Goal: Information Seeking & Learning: Compare options

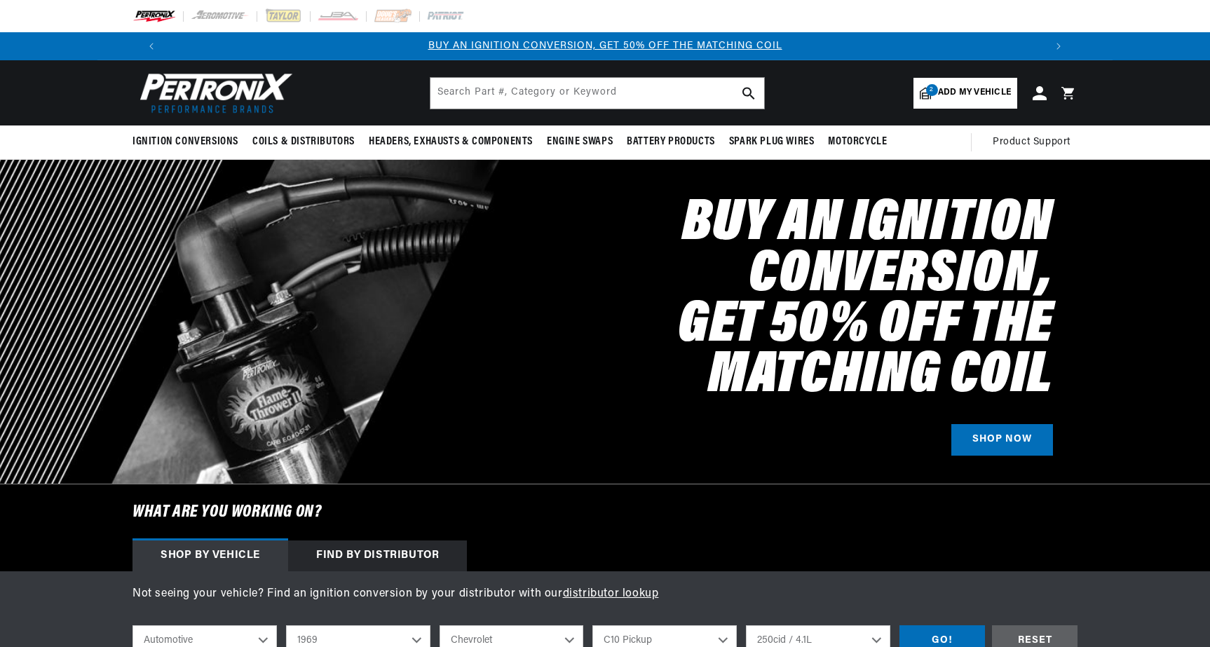
select select "1969"
select select "Chevrolet"
select select "C10-Pickup"
select select "250cid-4.1L"
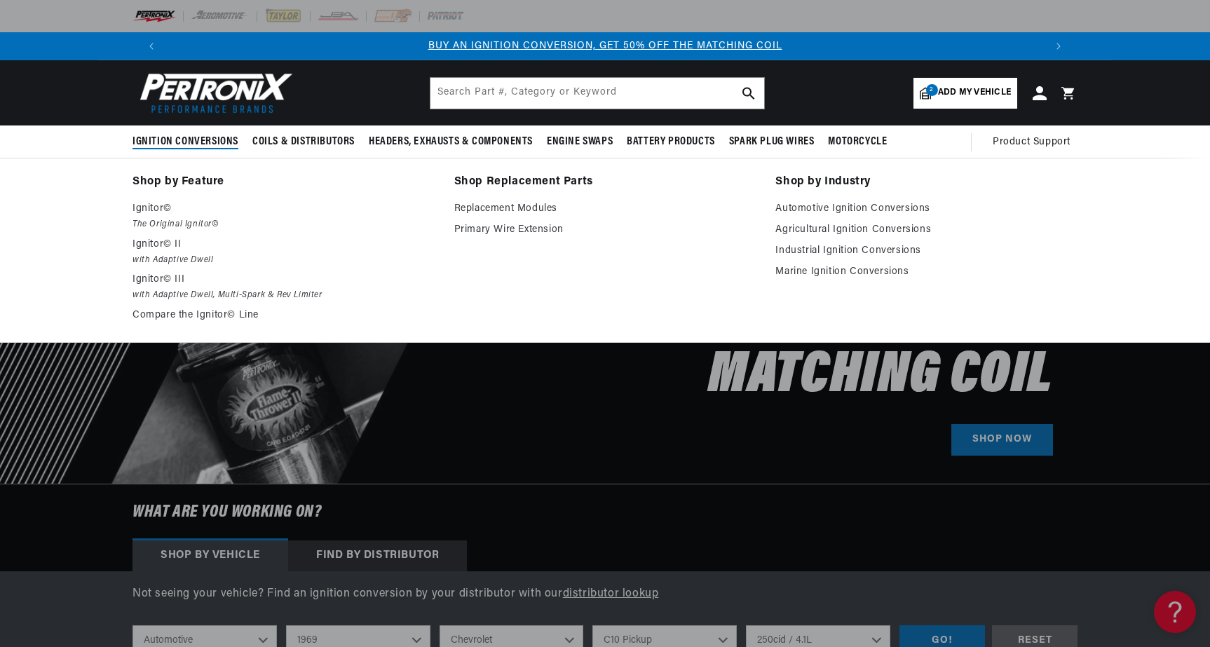
click at [210, 144] on span "Ignition Conversions" at bounding box center [185, 142] width 106 height 15
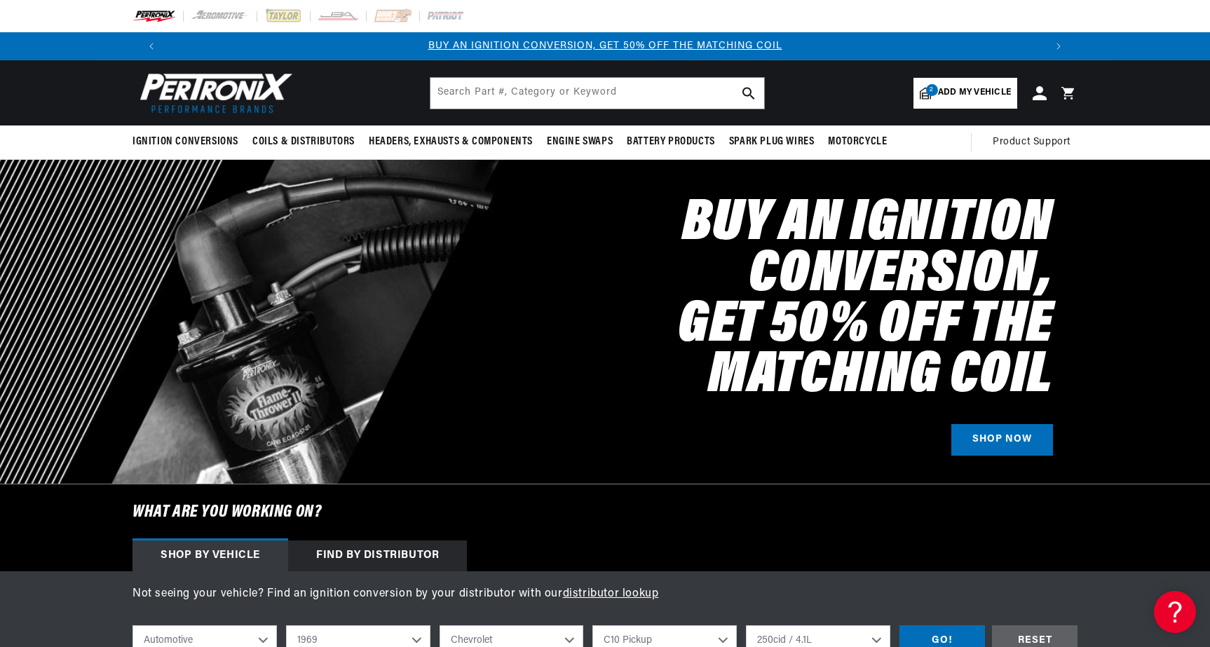
click at [977, 96] on span "Add my vehicle" at bounding box center [974, 92] width 73 height 13
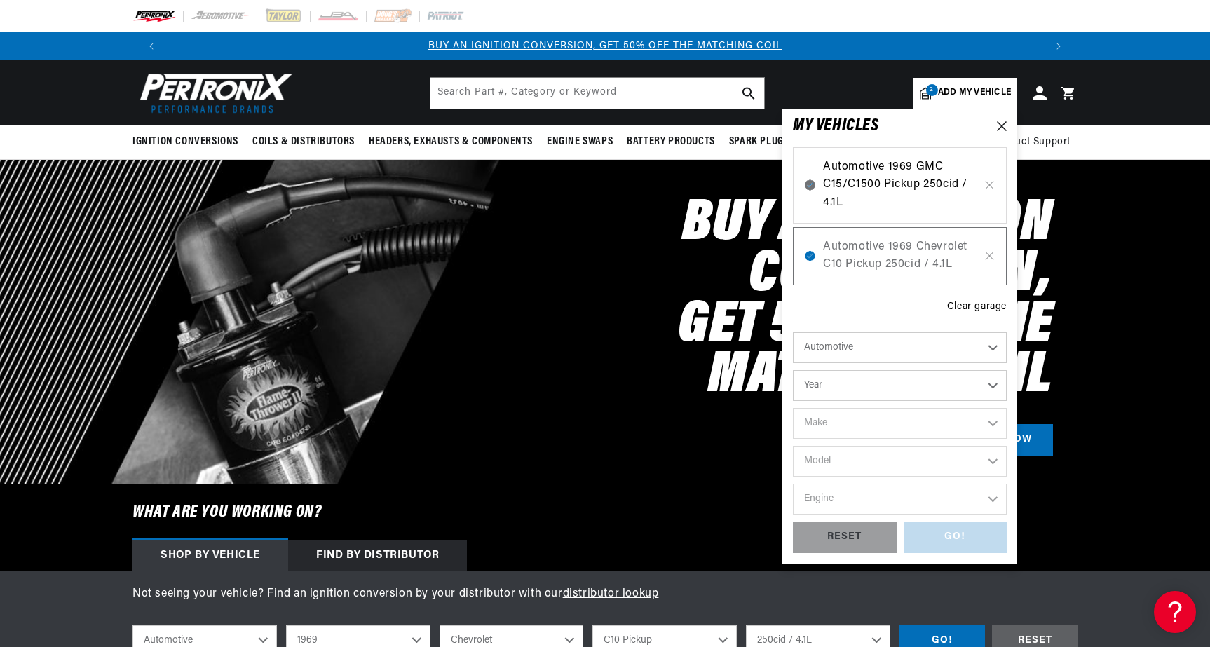
click at [921, 187] on span "Automotive 1969 GMC C15/C1500 Pickup 250cid / 4.1L" at bounding box center [900, 185] width 154 height 54
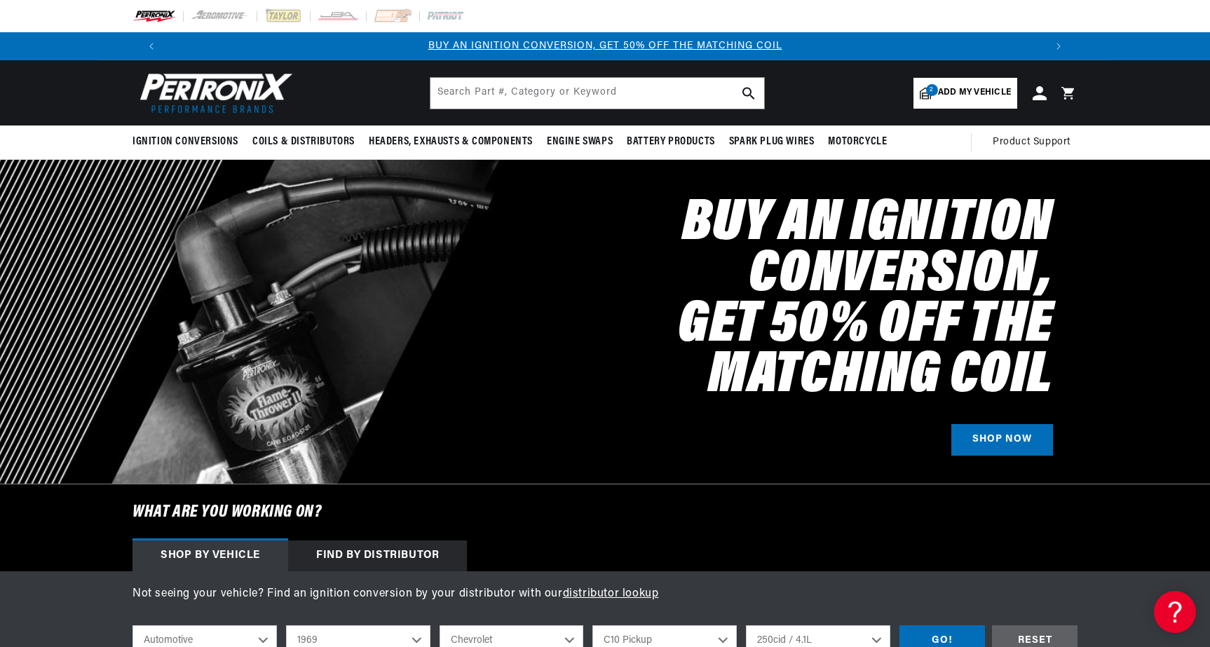
select select "GMC"
select select "C15-C1500-Pickup"
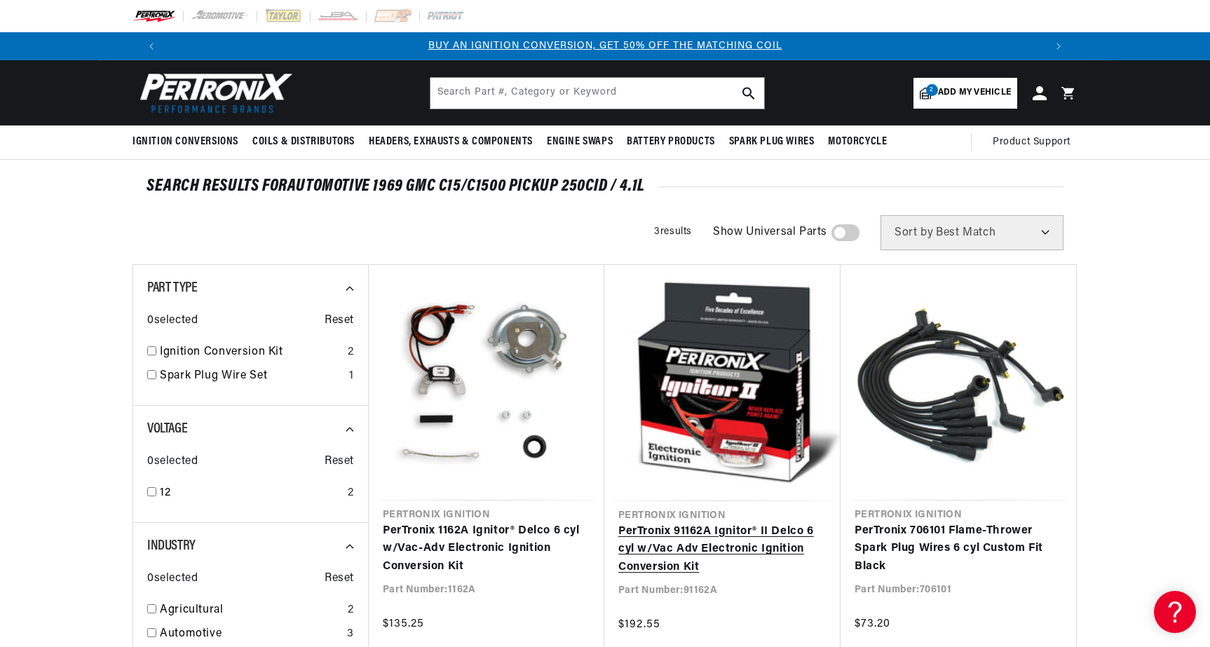
click at [698, 541] on link "PerTronix 91162A Ignitor® II Delco 6 cyl w/Vac Adv Electronic Ignition Conversi…" at bounding box center [722, 550] width 208 height 54
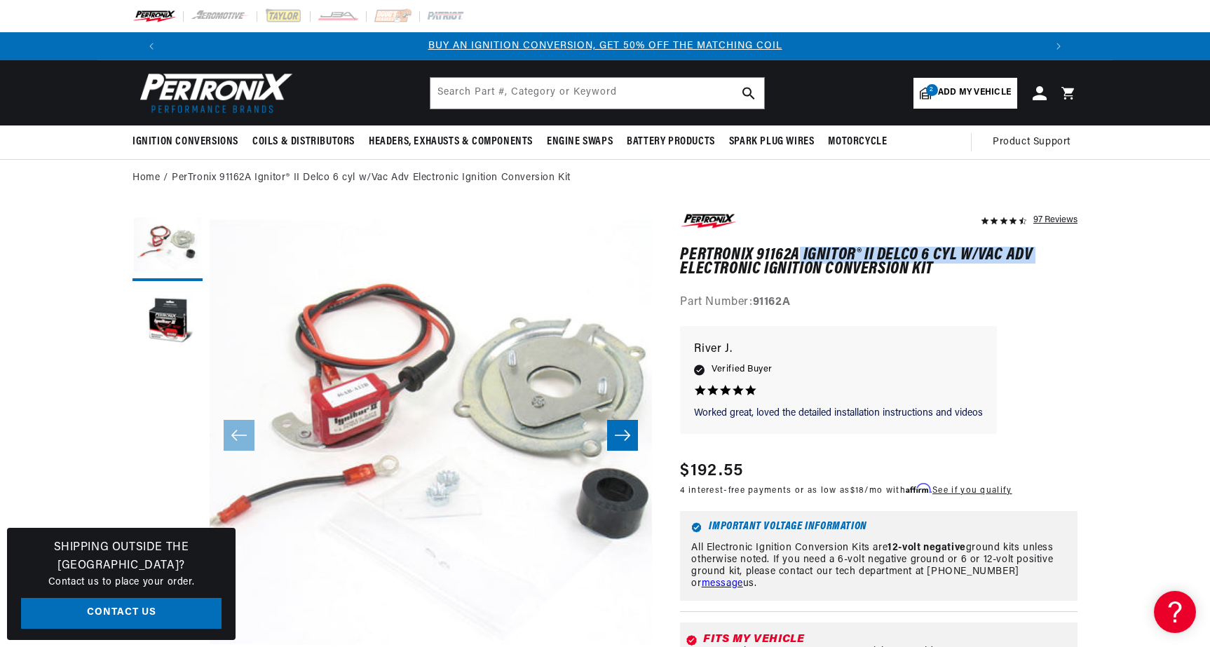
drag, startPoint x: 798, startPoint y: 249, endPoint x: 681, endPoint y: 256, distance: 117.3
click at [681, 256] on h1 "PerTronix 91162A Ignitor® II Delco 6 cyl w/Vac Adv Electronic Ignition Conversi…" at bounding box center [878, 262] width 397 height 29
drag, startPoint x: 678, startPoint y: 254, endPoint x: 797, endPoint y: 252, distance: 119.2
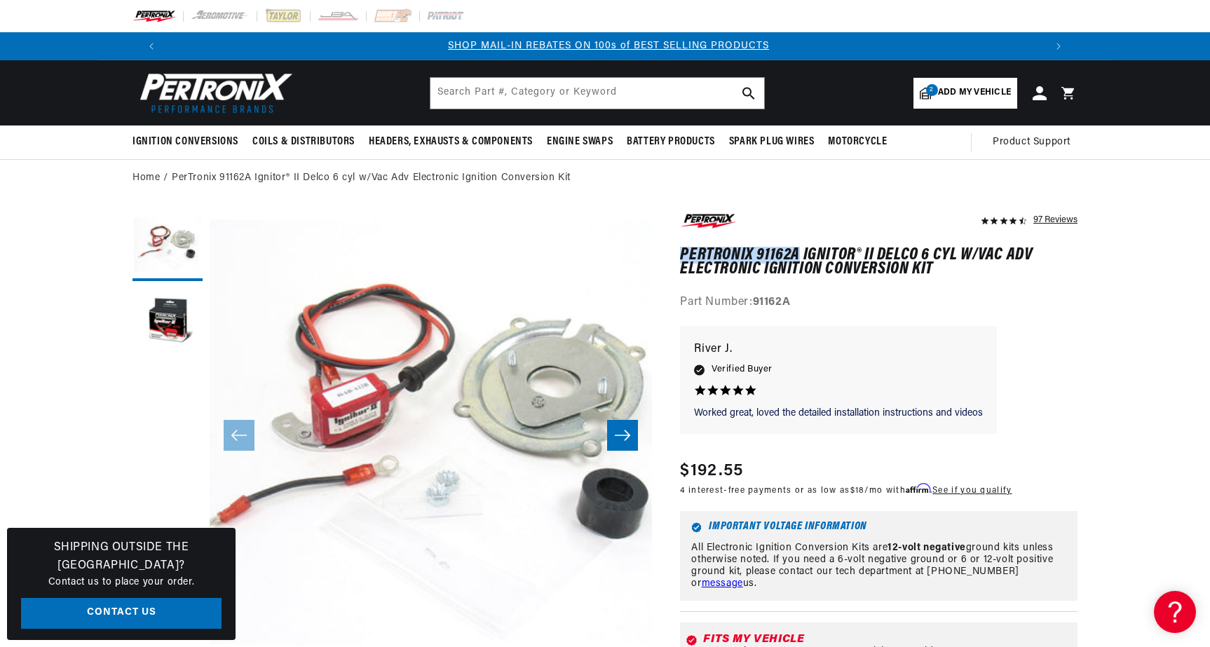
copy h1 "PerTronix 91162A"
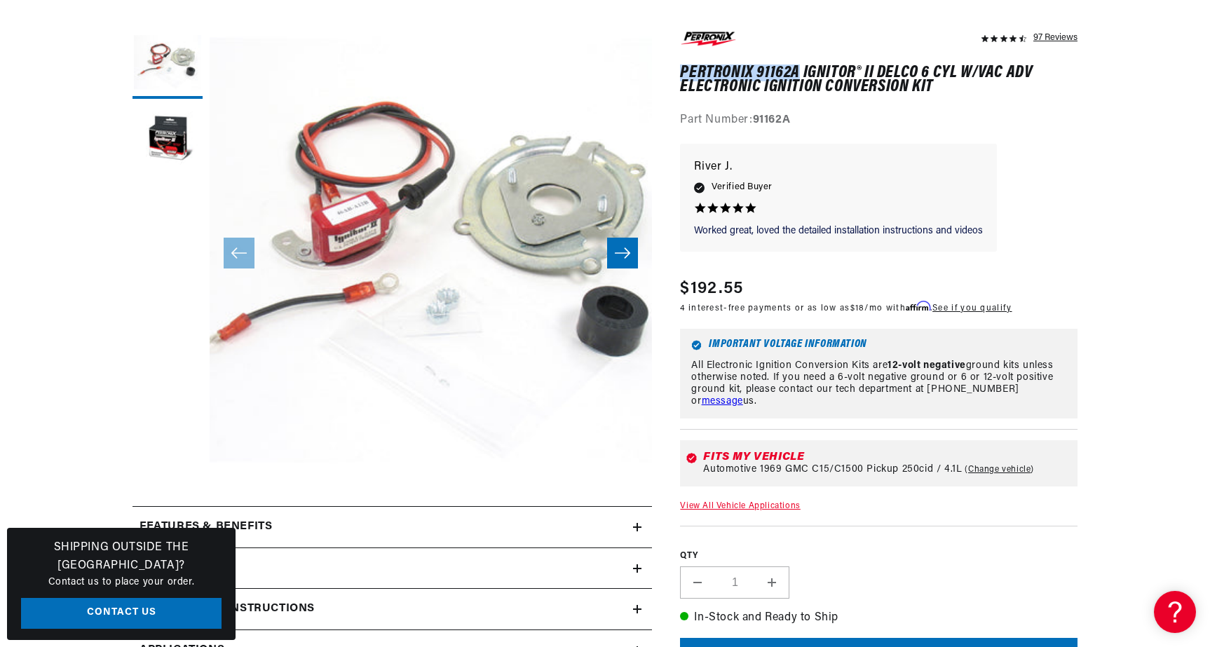
scroll to position [191, 0]
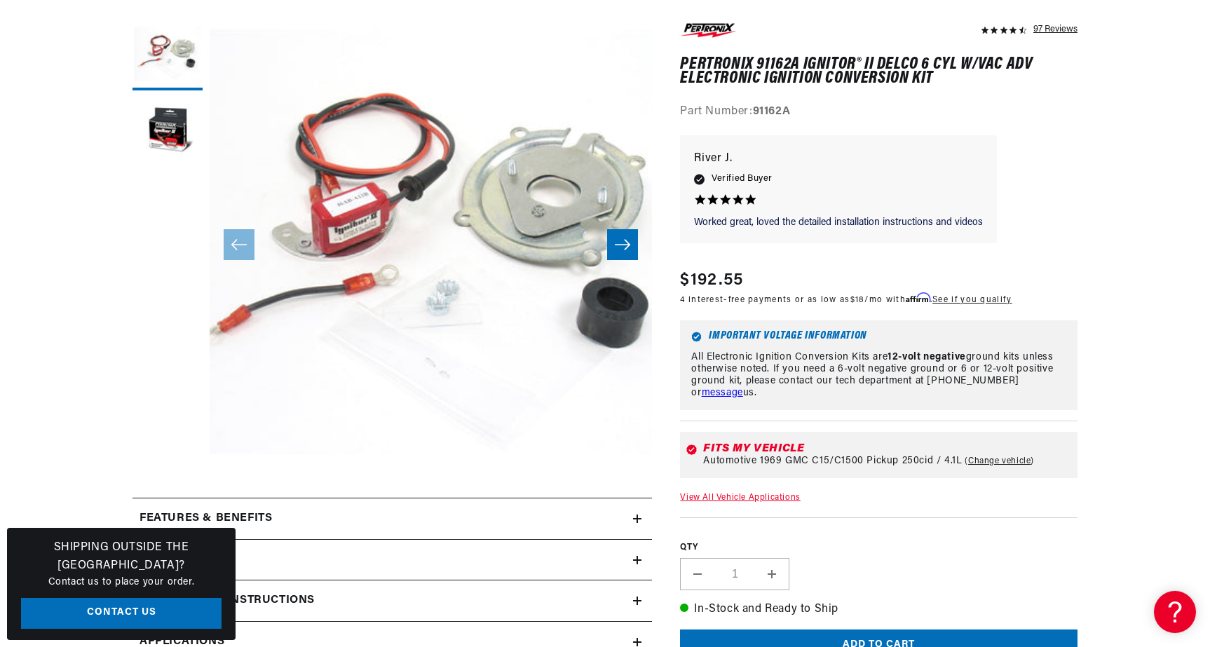
click at [988, 456] on link "Change vehicle" at bounding box center [999, 461] width 69 height 11
select select "1969"
select select "GMC"
select select "250cid-4.1L"
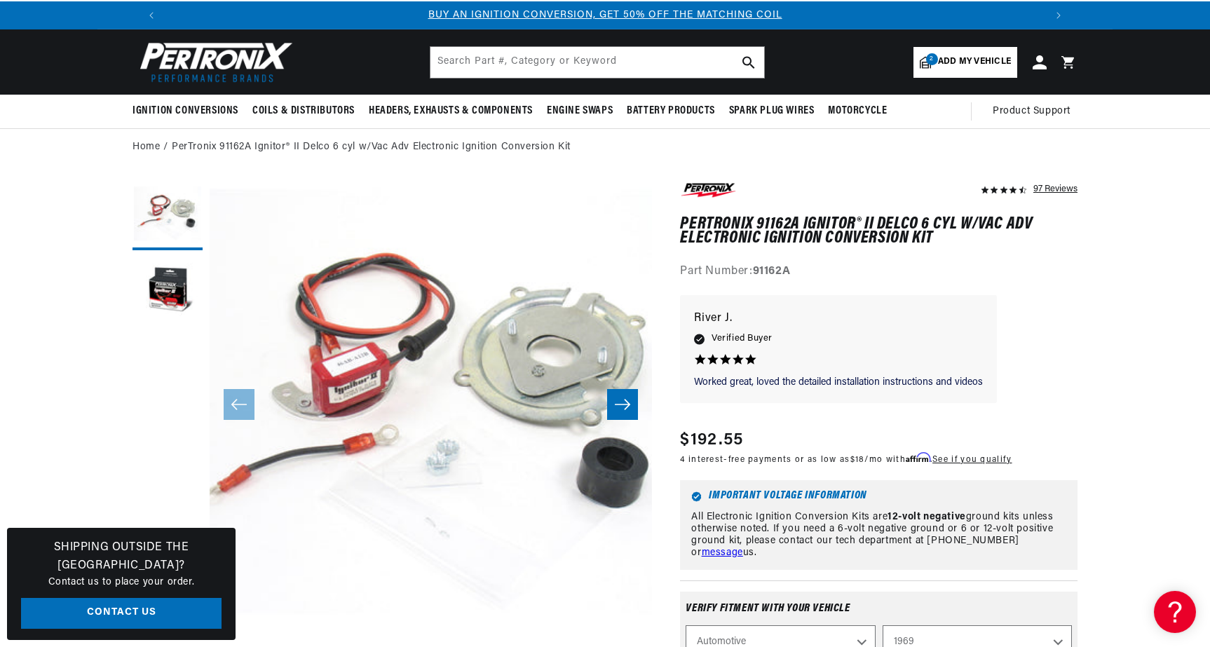
scroll to position [0, 876]
drag, startPoint x: 800, startPoint y: 271, endPoint x: 681, endPoint y: 270, distance: 118.5
click at [681, 270] on div "Part Number: 91162A" at bounding box center [878, 272] width 397 height 18
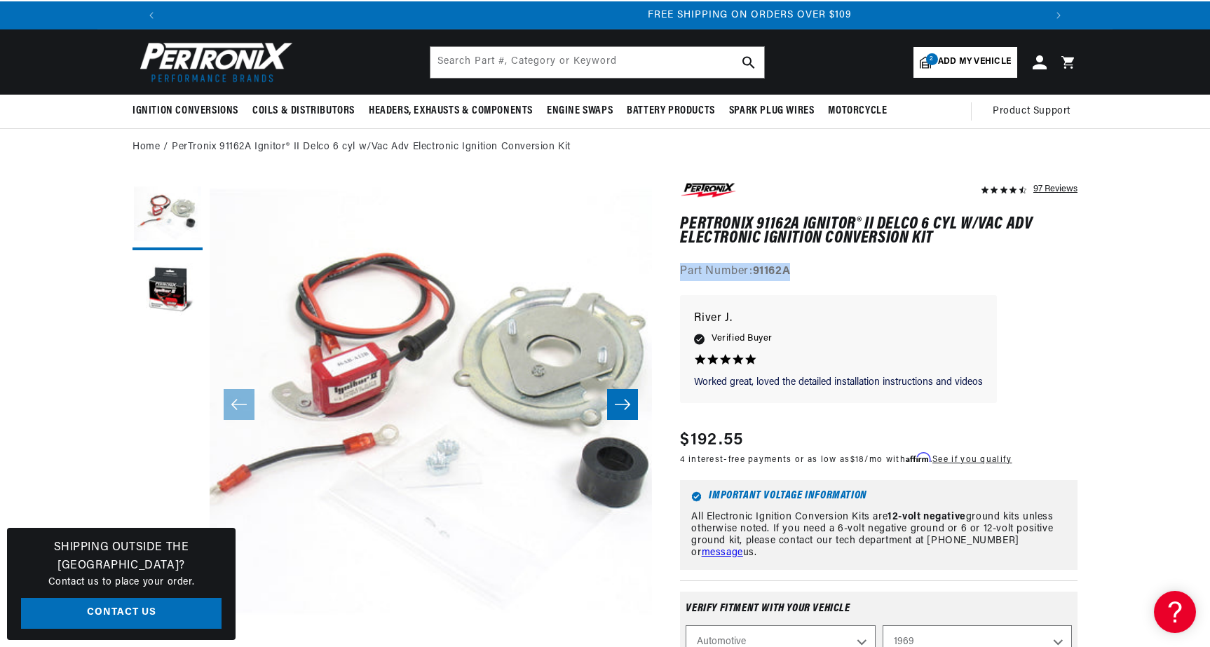
copy div "Part Number: 91162A"
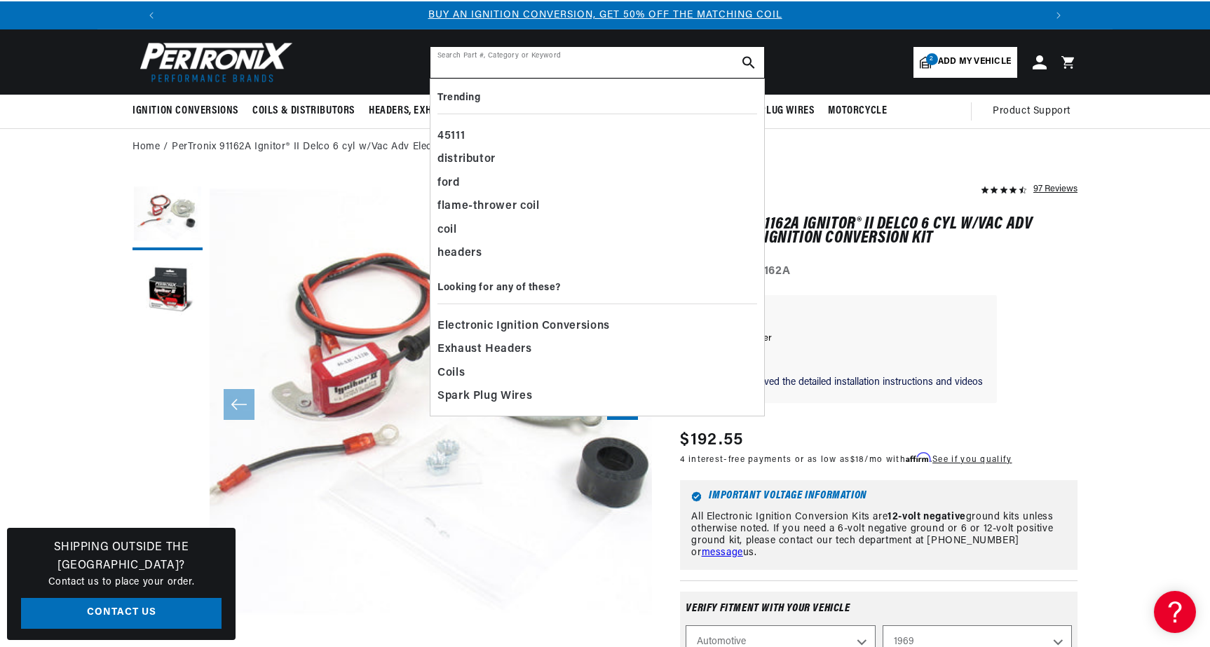
click at [632, 62] on input "text" at bounding box center [597, 62] width 334 height 31
paste input "91162A0"
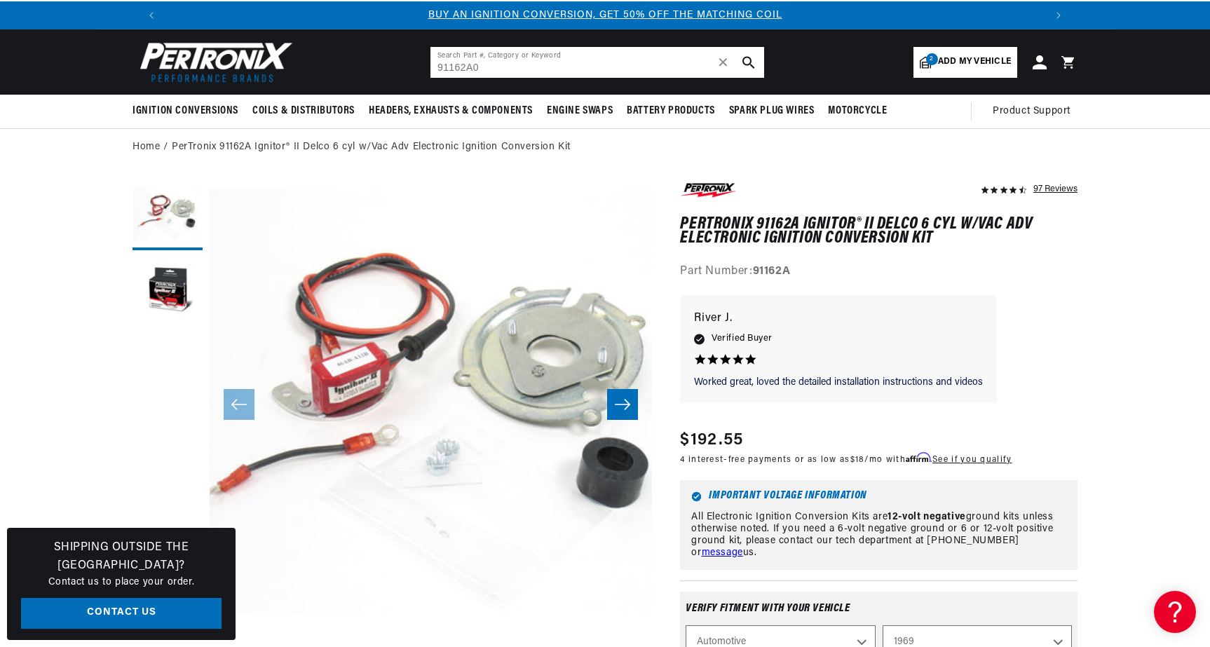
type input "91162A0"
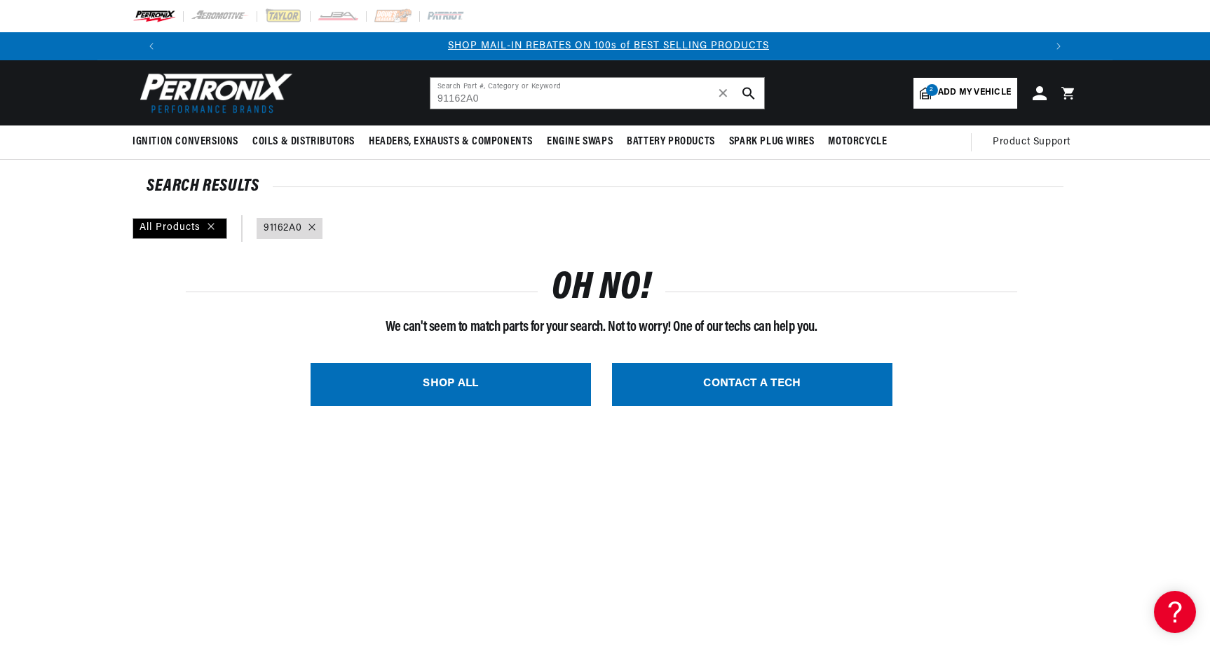
scroll to position [0, 876]
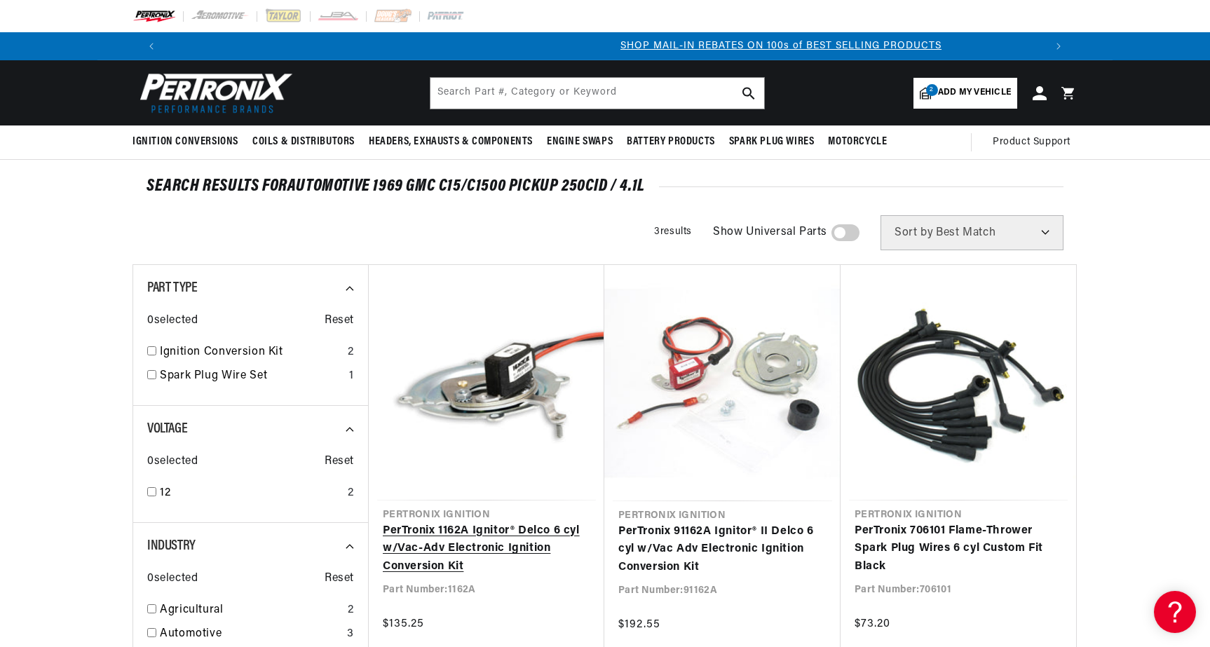
scroll to position [0, 876]
click at [455, 533] on link "PerTronix 1162A Ignitor® Delco 6 cyl w/Vac-Adv Electronic Ignition Conversion K…" at bounding box center [486, 549] width 207 height 54
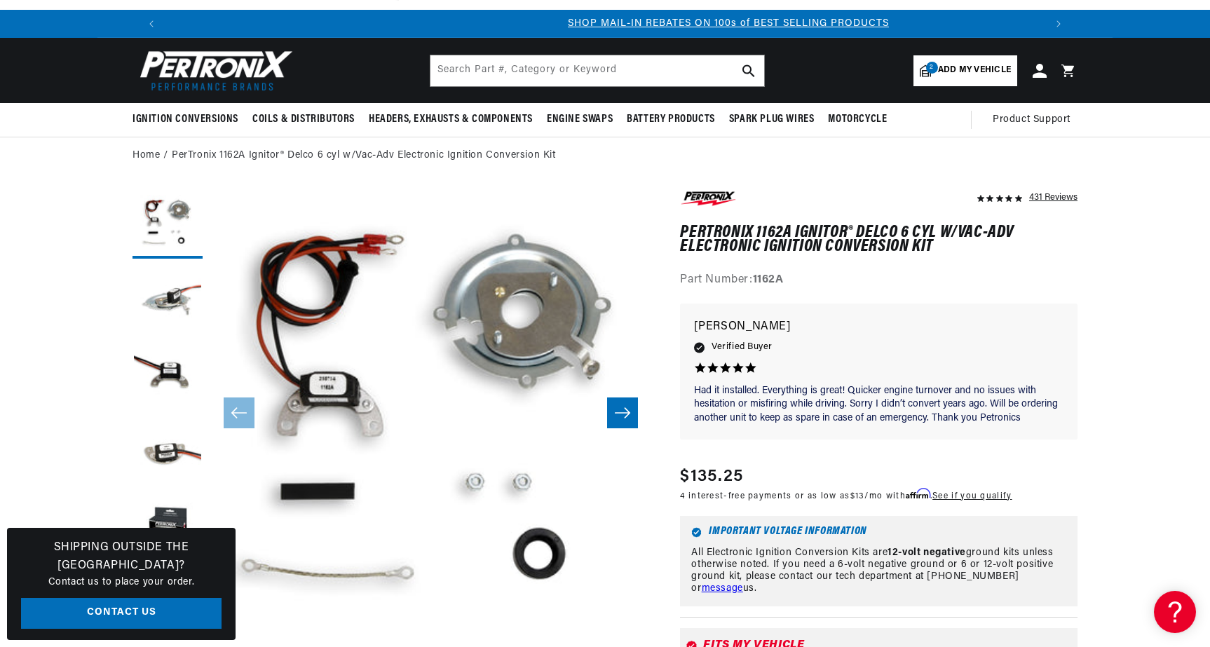
scroll to position [0, 876]
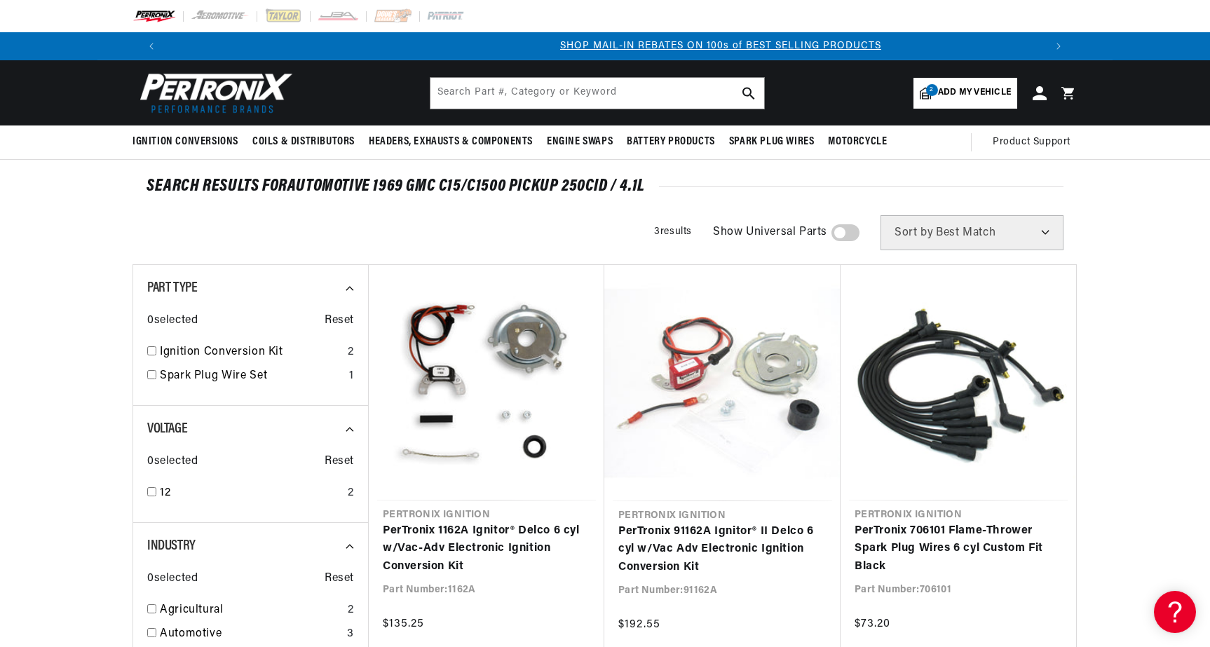
scroll to position [0, 876]
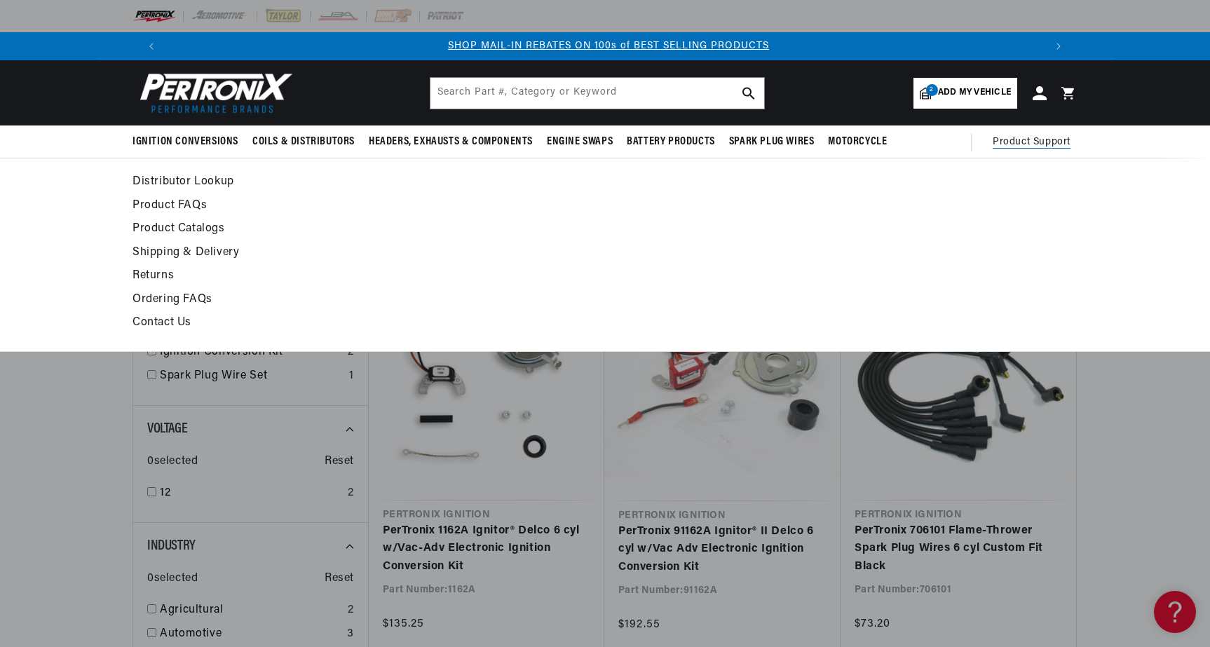
click at [1034, 144] on span "Product Support" at bounding box center [1032, 142] width 78 height 15
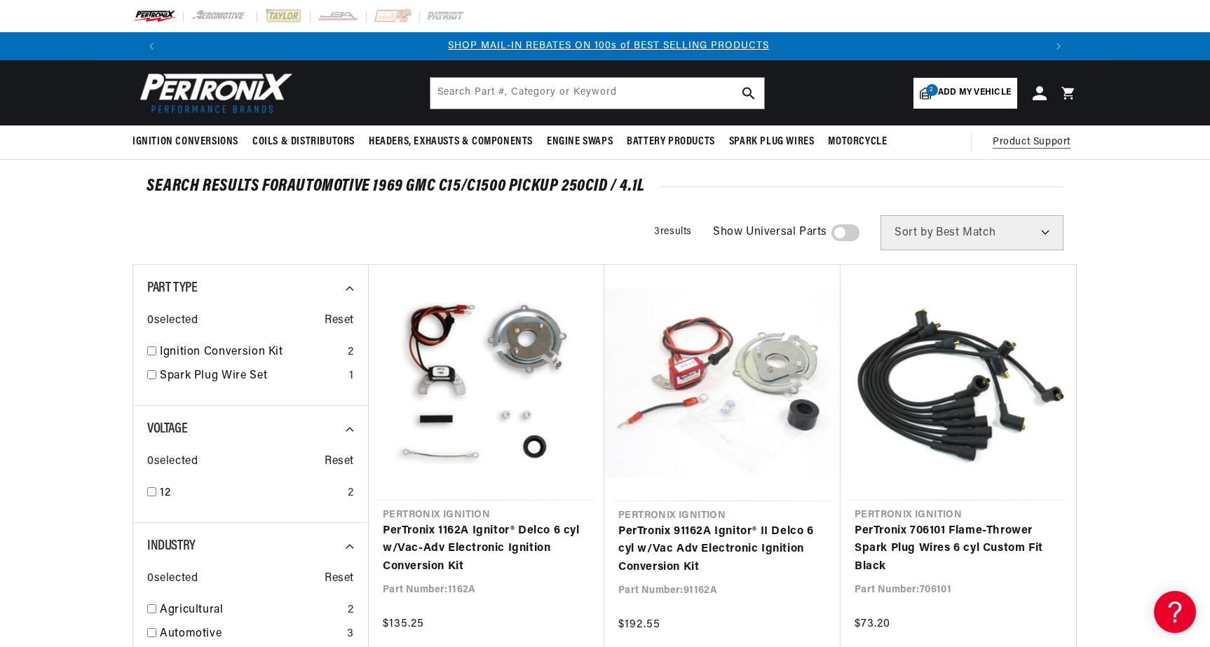
click at [1034, 144] on span "Product Support" at bounding box center [1032, 142] width 78 height 15
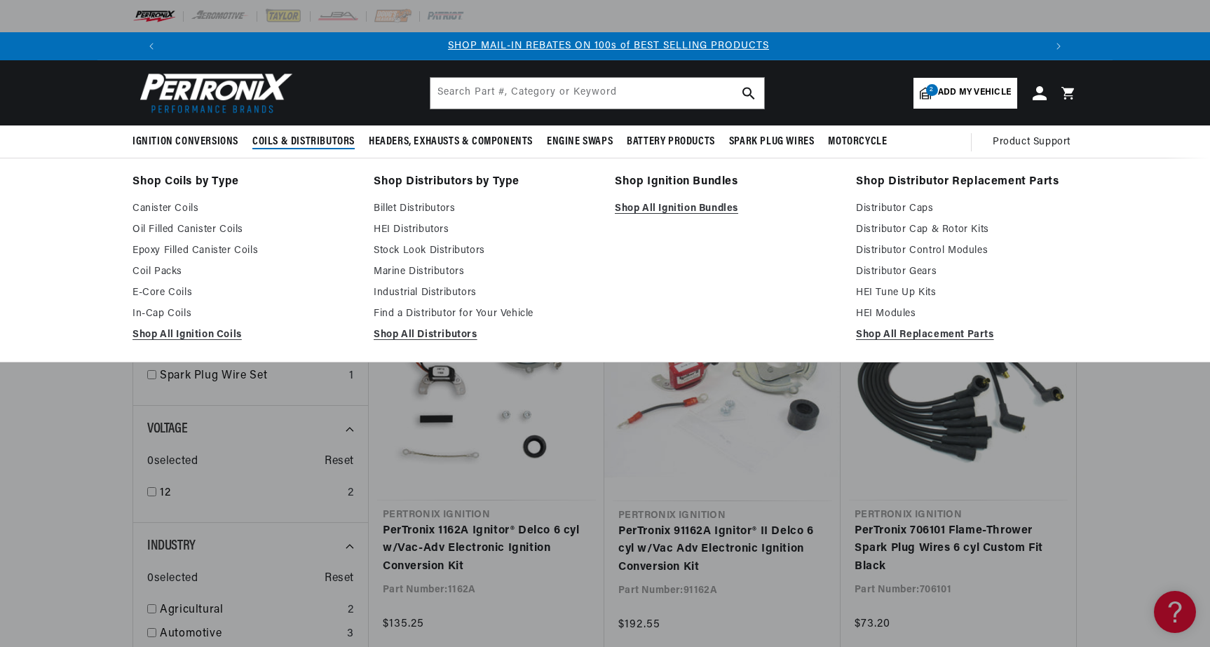
click at [283, 141] on span "Coils & Distributors" at bounding box center [303, 142] width 102 height 15
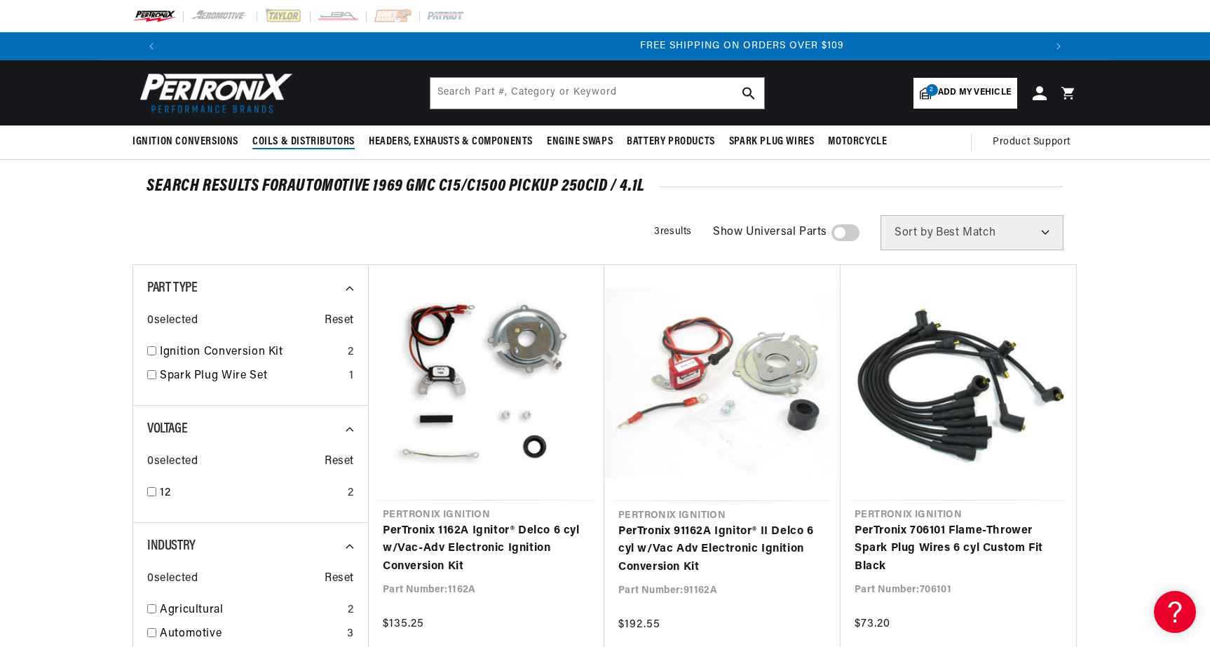
scroll to position [0, 1751]
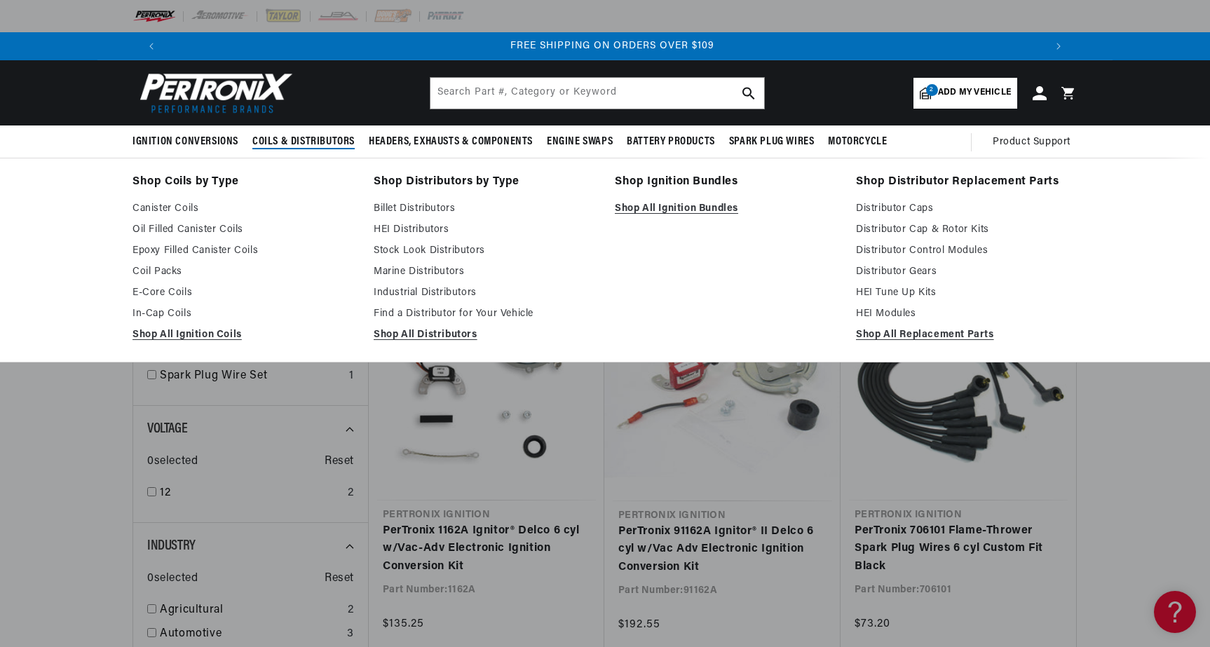
click at [306, 139] on span "Coils & Distributors" at bounding box center [303, 142] width 102 height 15
click at [162, 275] on link "Coil Packs" at bounding box center [243, 272] width 222 height 17
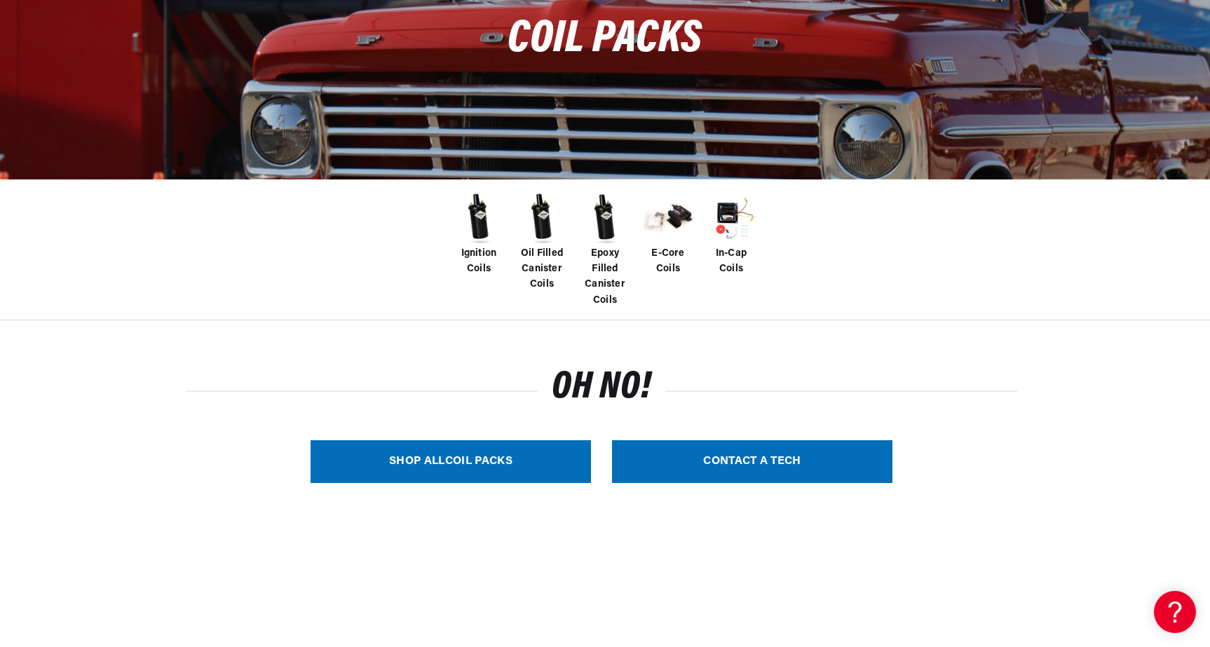
click at [663, 255] on span "E-Core Coils" at bounding box center [668, 262] width 56 height 32
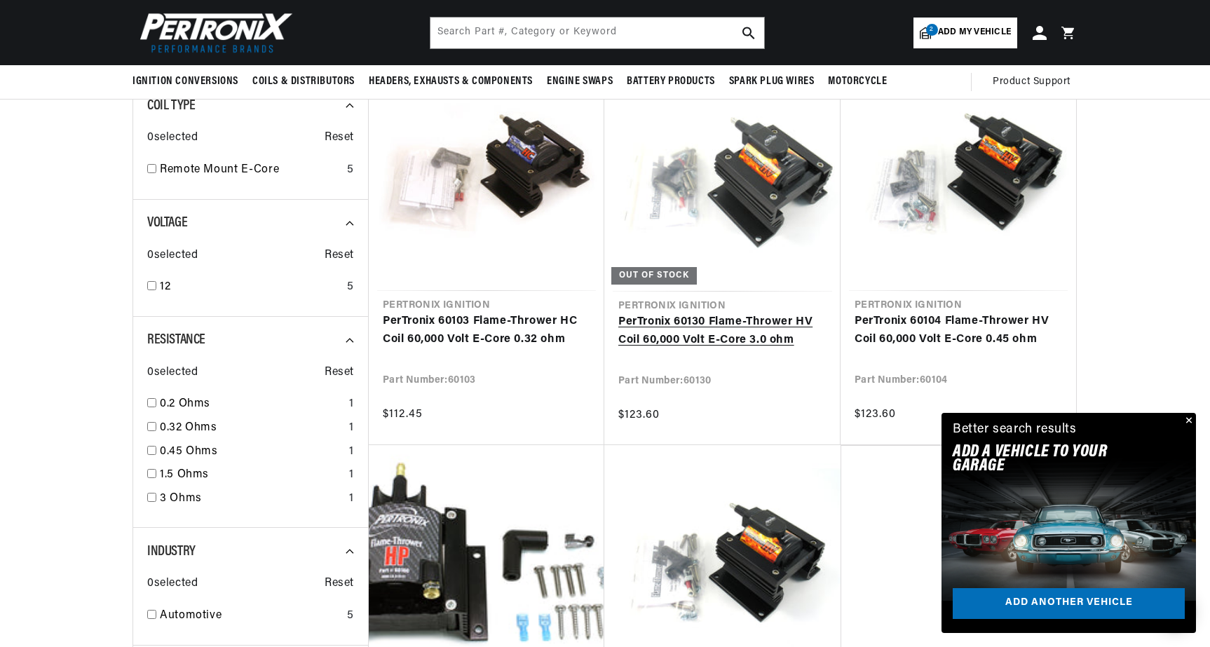
click at [733, 320] on link "PerTronix 60130 Flame-Thrower HV Coil 60,000 Volt E-Core 3.0 ohm" at bounding box center [722, 331] width 208 height 36
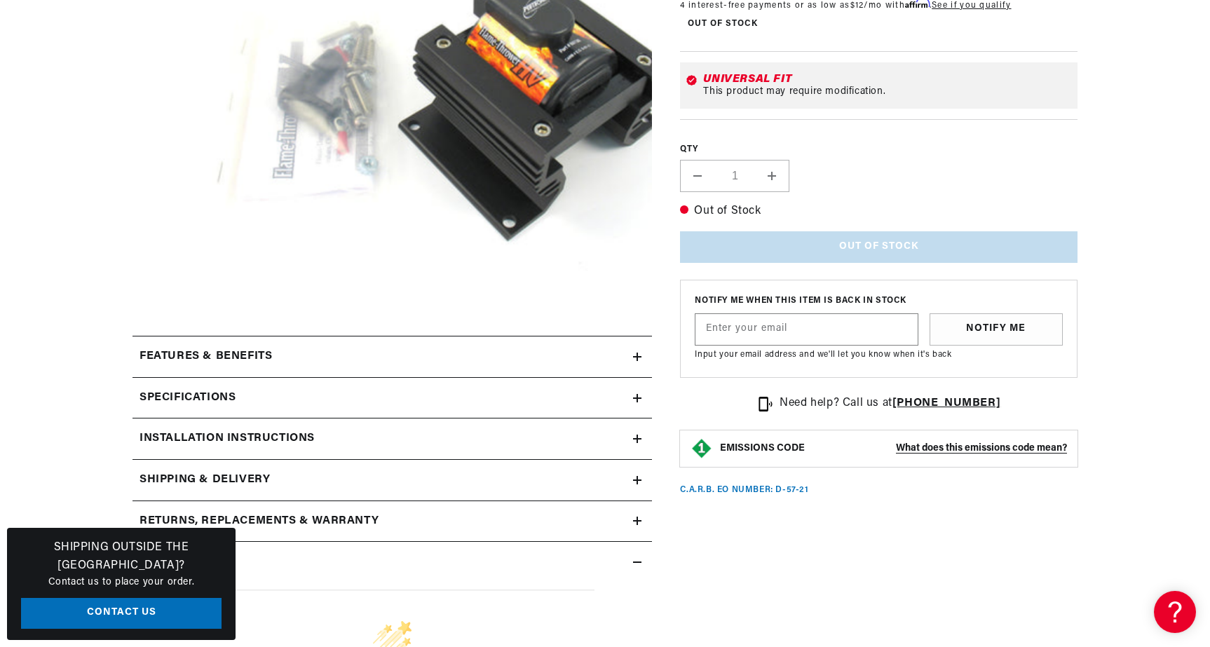
scroll to position [0, 876]
click at [640, 354] on icon at bounding box center [637, 357] width 8 height 8
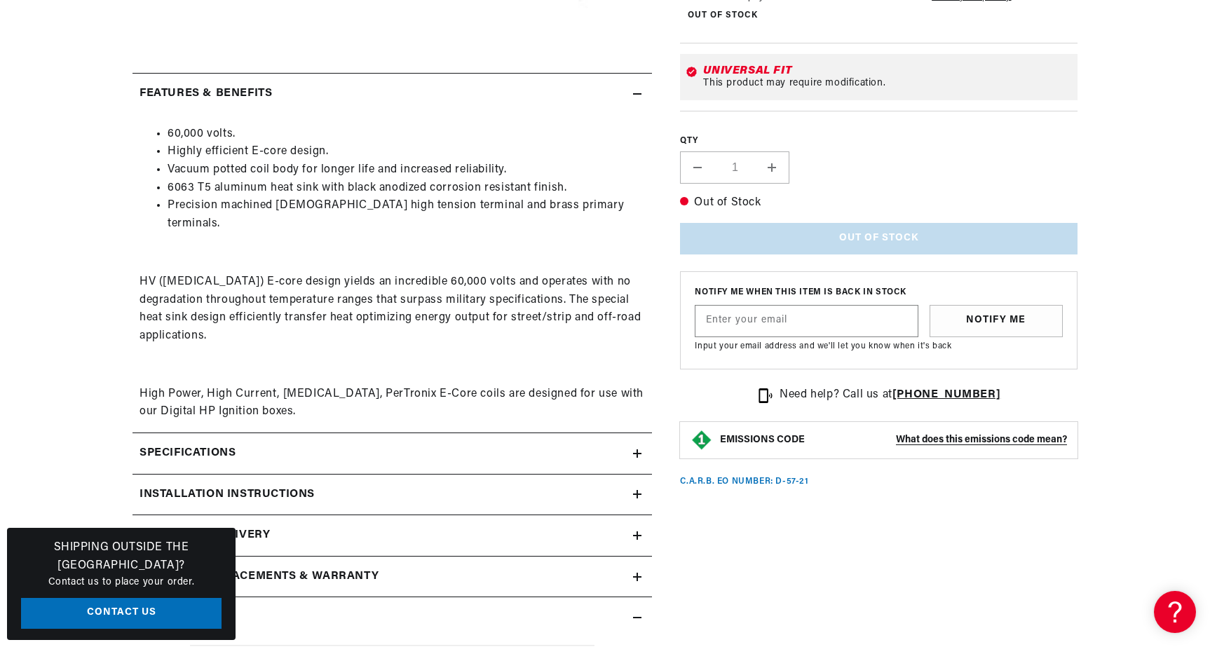
scroll to position [637, 0]
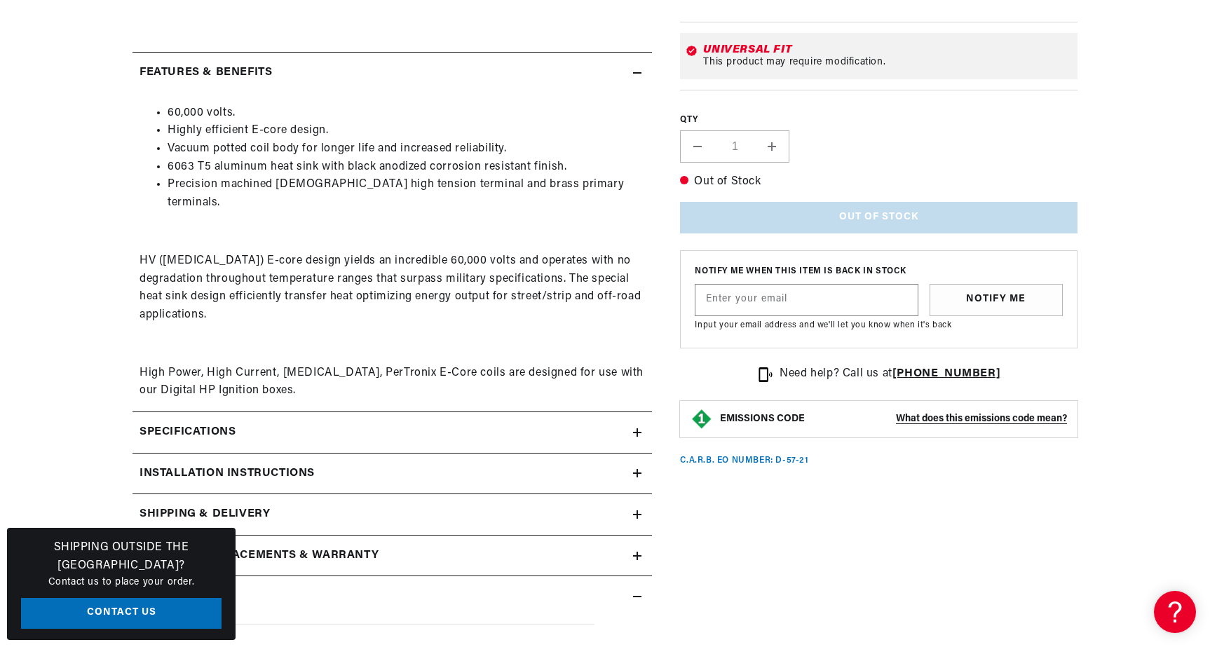
click at [637, 428] on icon at bounding box center [637, 432] width 0 height 8
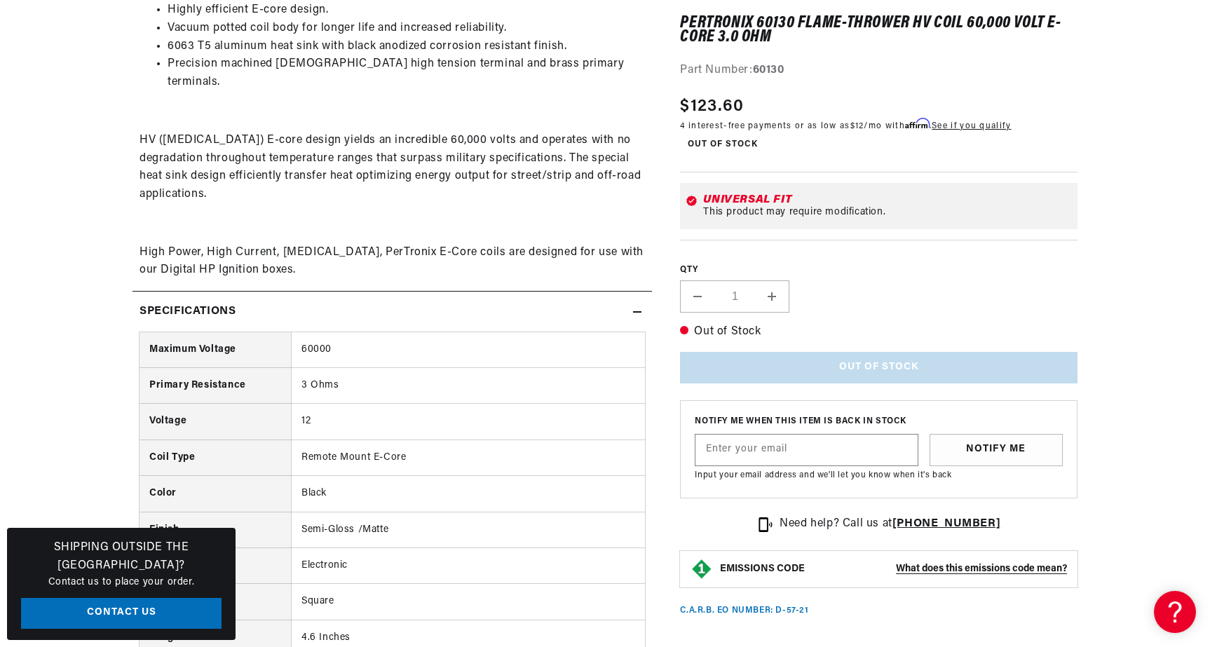
scroll to position [758, 0]
click at [663, 456] on div "PerTronix 60130 Flame-Thrower HV Coil 60,000 Volt E-Core 3.0 ohm PerTronix 6013…" at bounding box center [865, 558] width 426 height 2211
click at [646, 247] on div "60,000 volts. Highly efficient E-core design. Vacuum potted coil body for longe…" at bounding box center [391, 131] width 519 height 296
click at [110, 347] on section "PerTronix 60130 Flame-Thrower HV Coil 60,000 Volt E-Core 3.0 ohm PerTronix 6013…" at bounding box center [604, 555] width 1015 height 2233
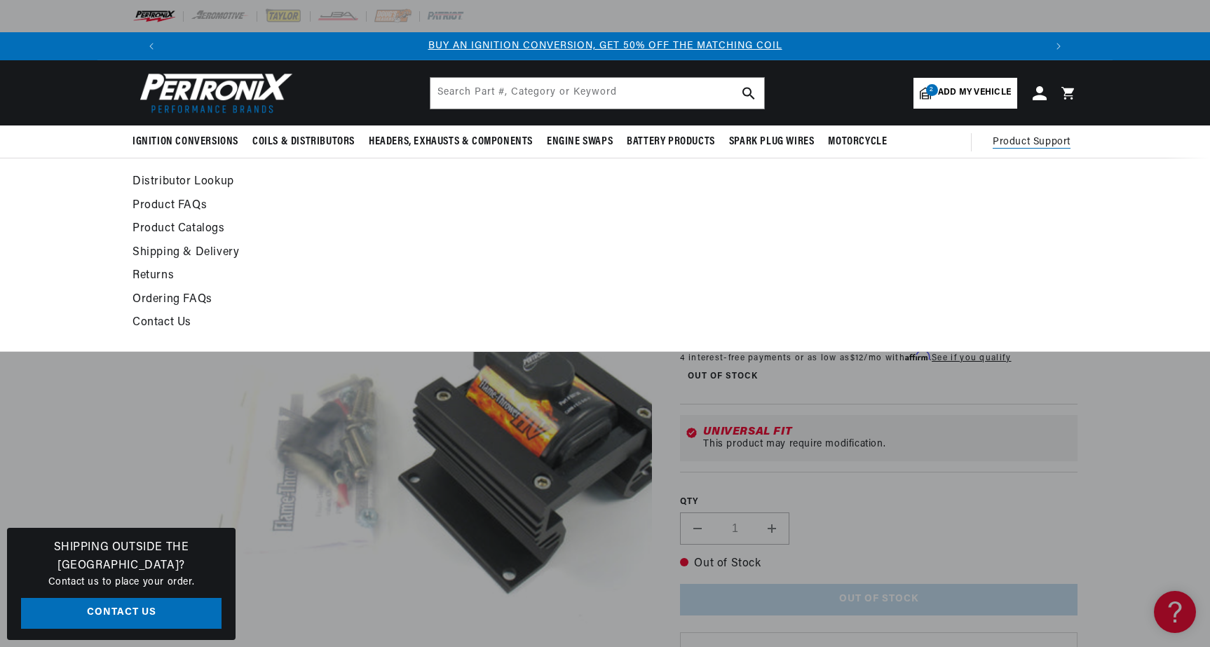
click at [1030, 143] on span "Product Support" at bounding box center [1032, 142] width 78 height 15
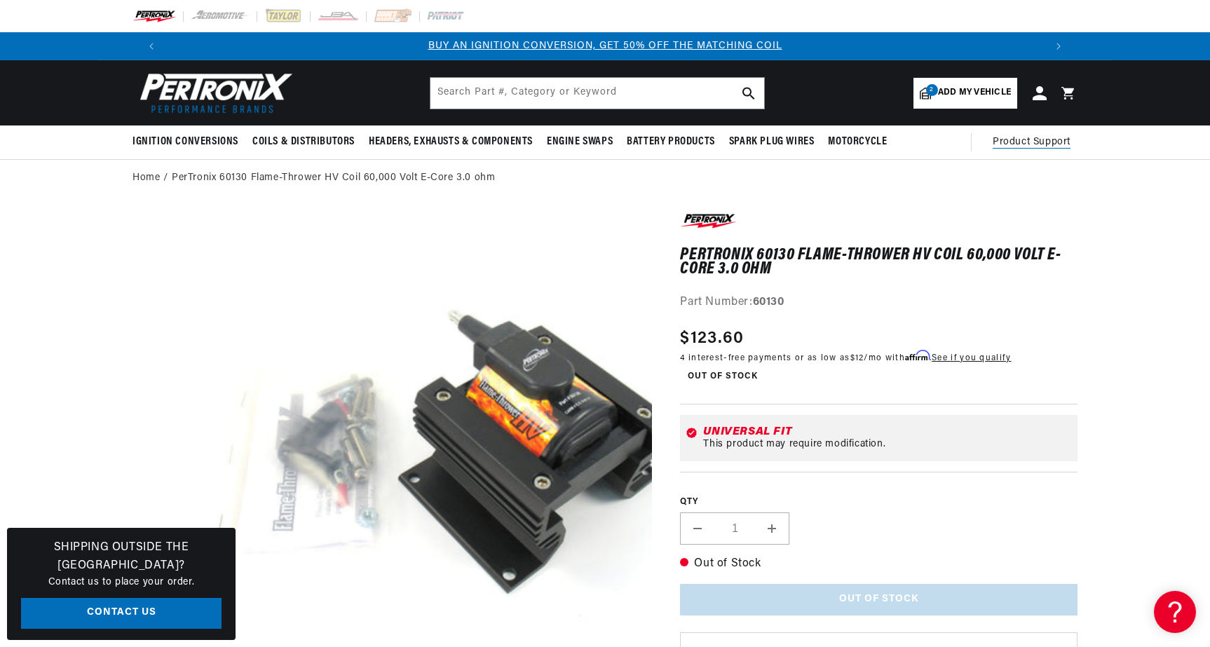
click at [1030, 143] on span "Product Support" at bounding box center [1032, 142] width 78 height 15
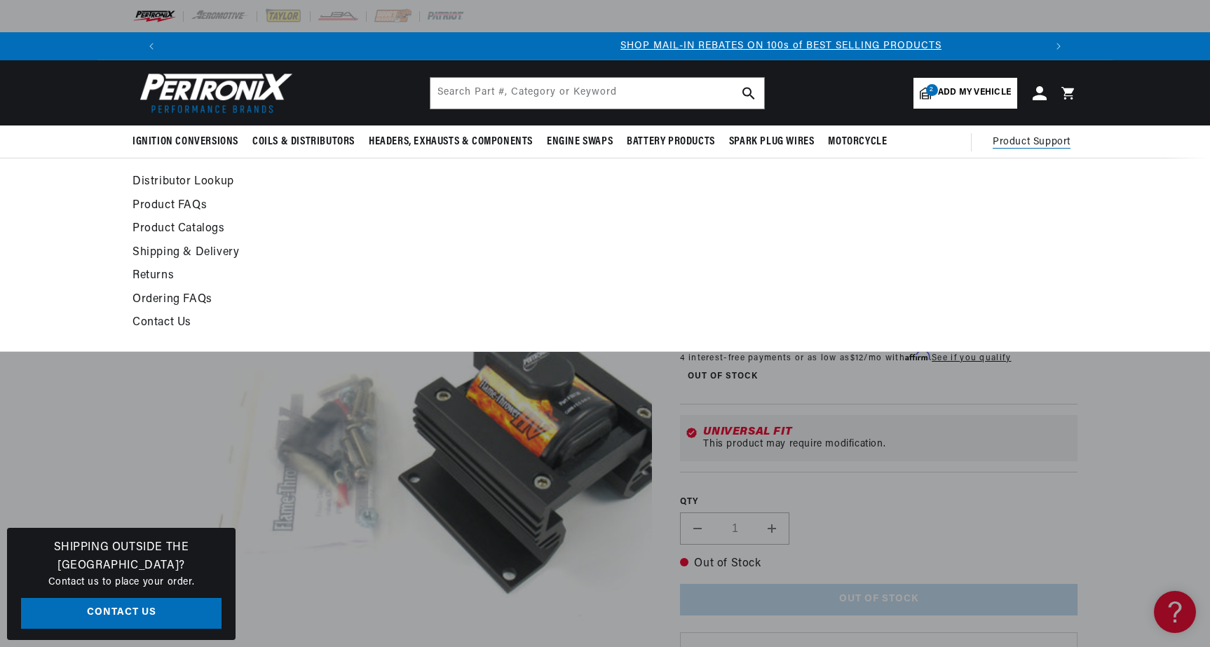
scroll to position [0, 876]
click at [993, 138] on span "Product Support" at bounding box center [1032, 142] width 78 height 15
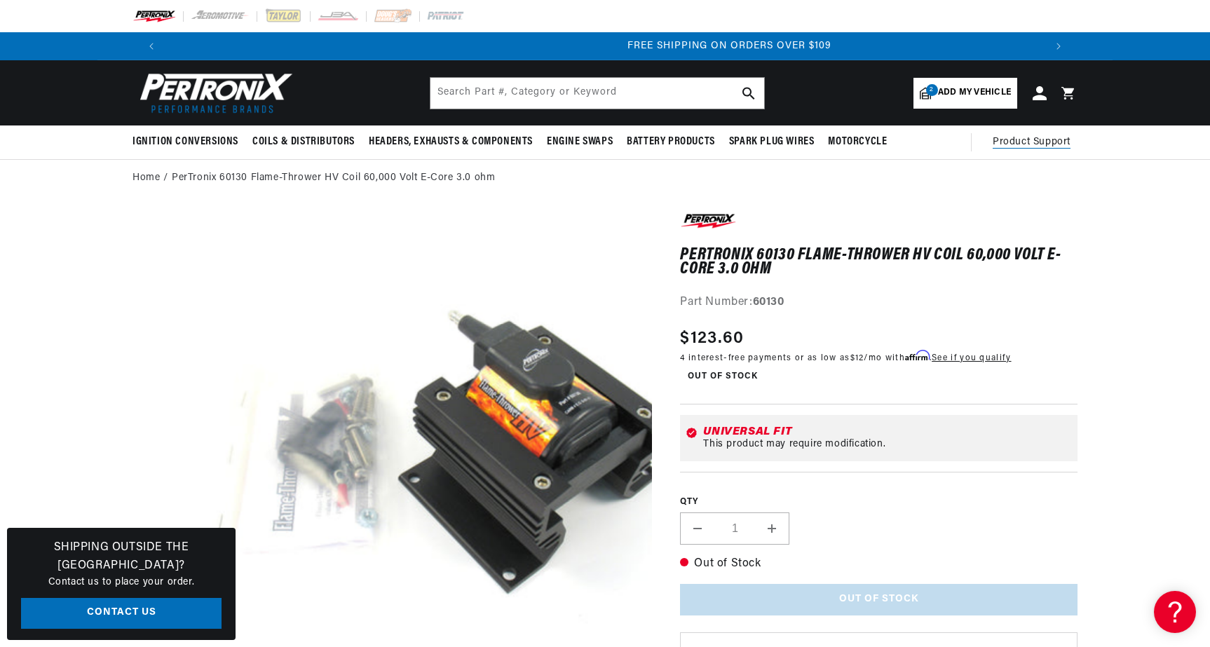
scroll to position [0, 1751]
click at [1019, 143] on span "Product Support" at bounding box center [1032, 142] width 78 height 15
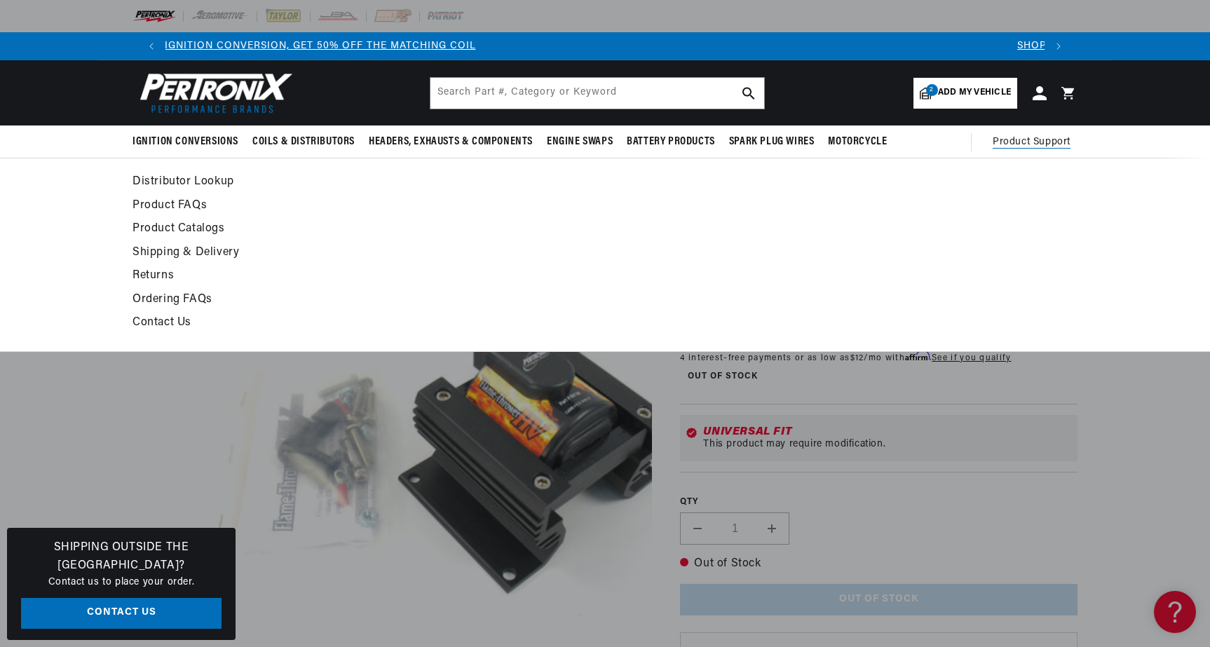
scroll to position [0, 0]
click at [172, 325] on link "Contact Us" at bounding box center [476, 323] width 689 height 20
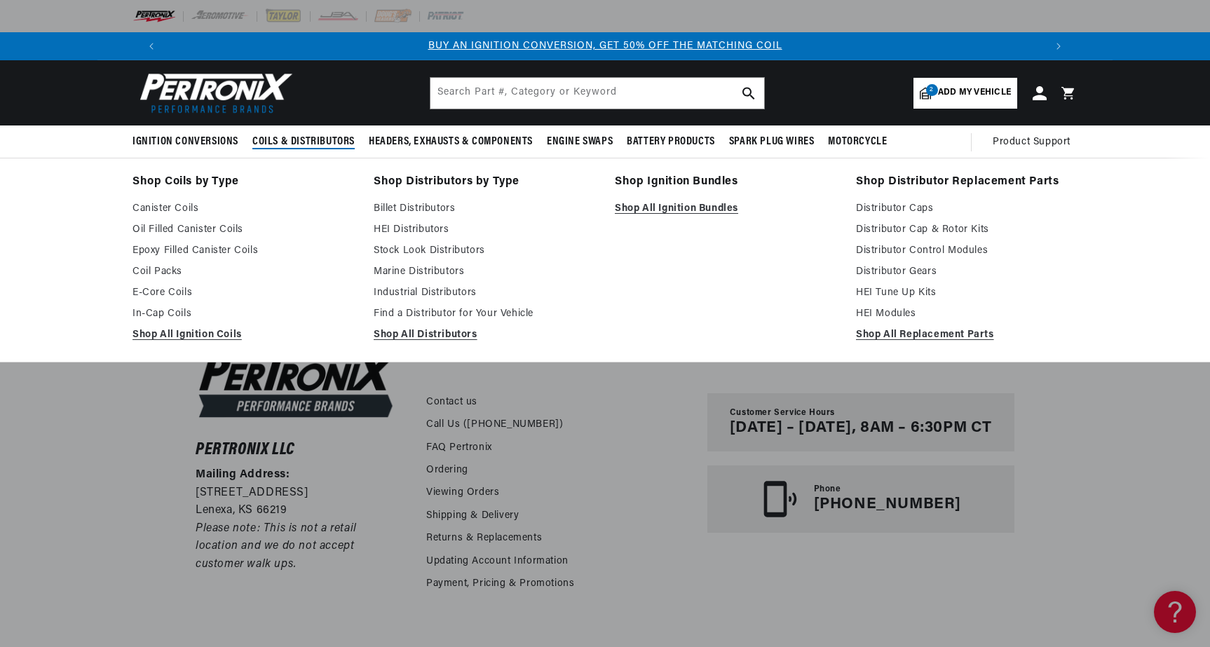
click at [326, 142] on span "Coils & Distributors" at bounding box center [303, 142] width 102 height 15
click at [306, 142] on span "Coils & Distributors" at bounding box center [303, 142] width 102 height 15
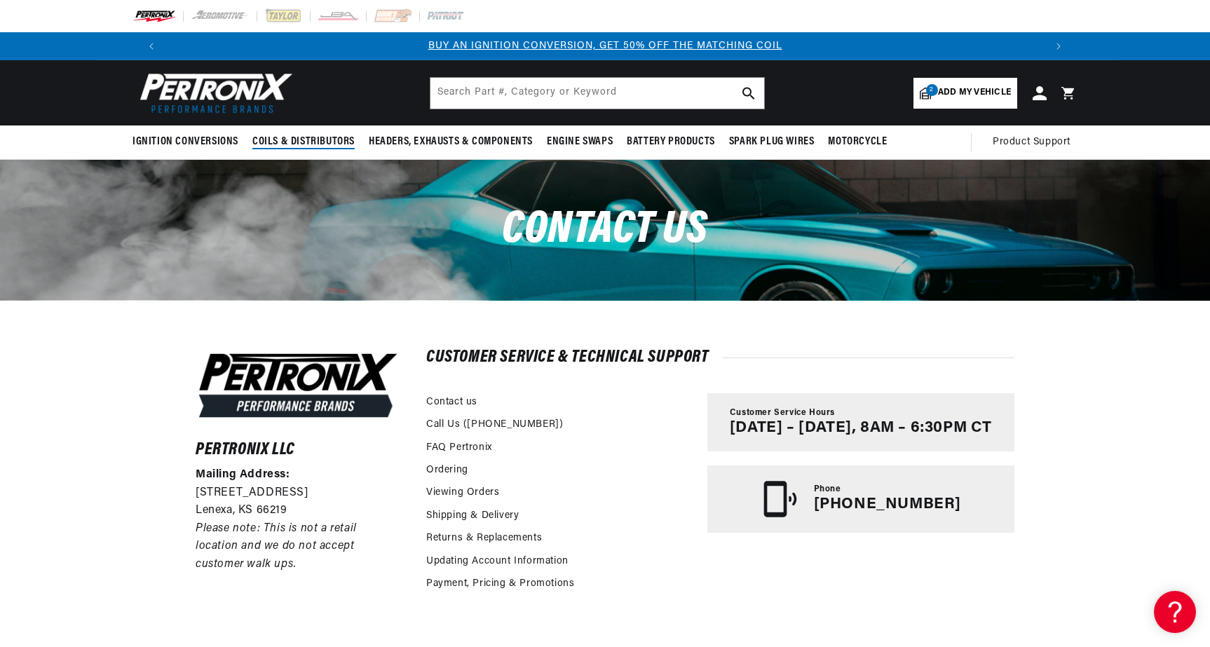
scroll to position [0, 876]
click at [287, 144] on span "Coils & Distributors" at bounding box center [303, 142] width 102 height 15
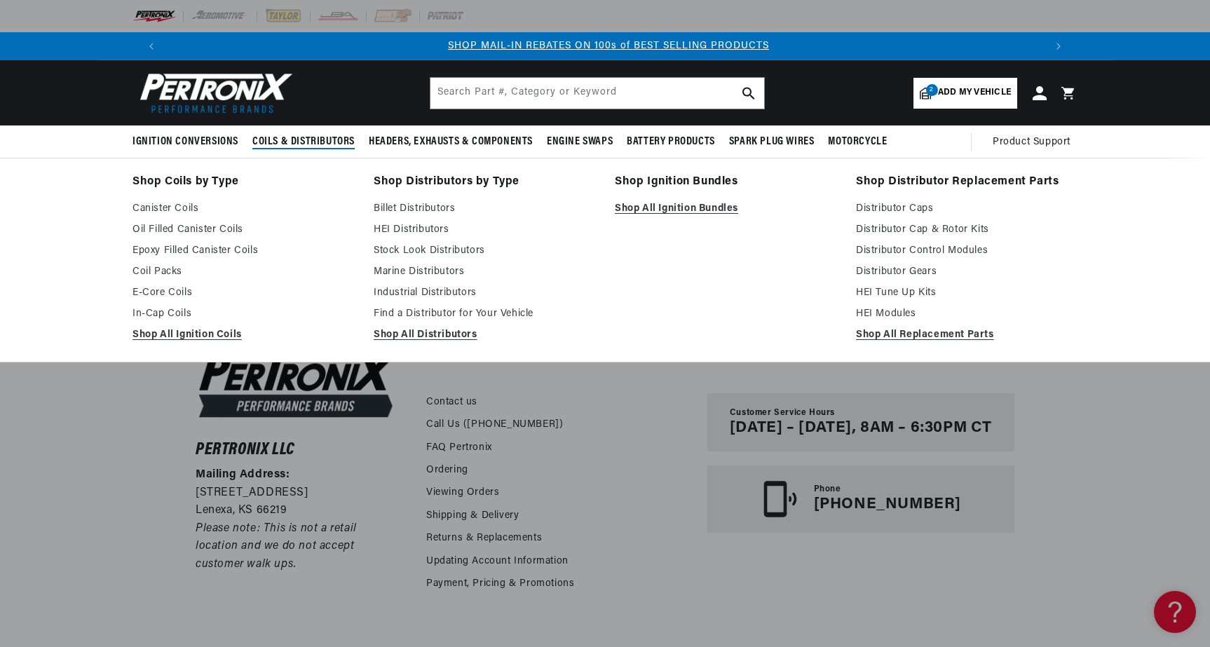
click at [287, 144] on span "Coils & Distributors" at bounding box center [303, 142] width 102 height 15
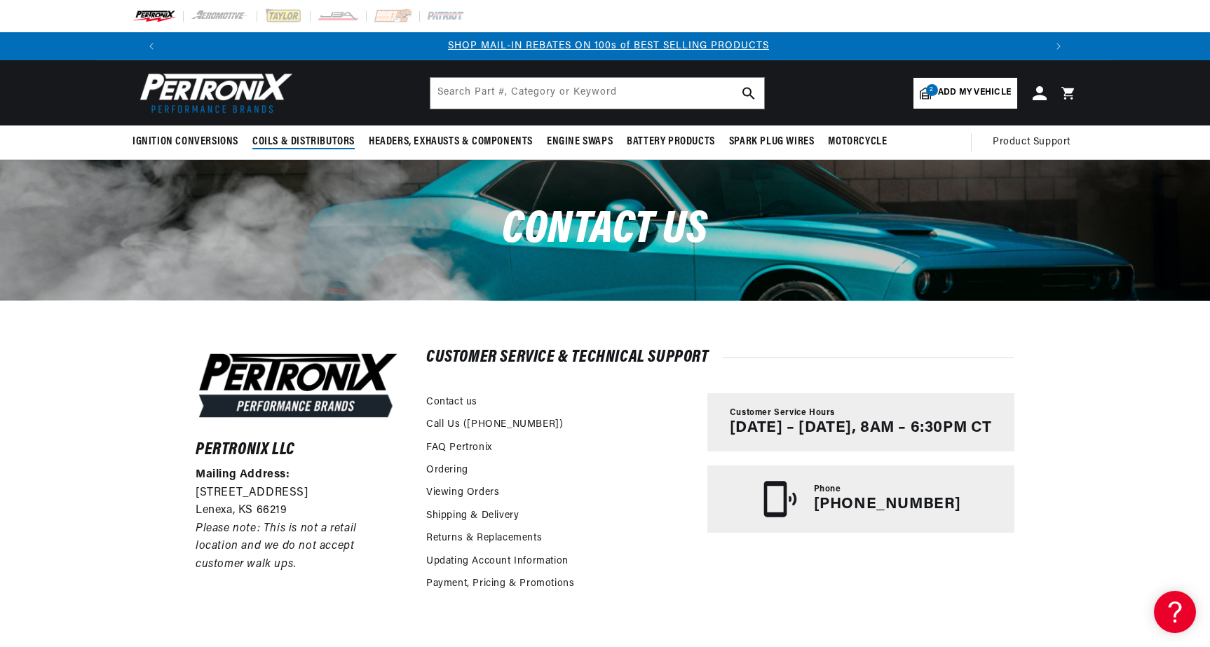
click at [287, 144] on span "Coils & Distributors" at bounding box center [303, 142] width 102 height 15
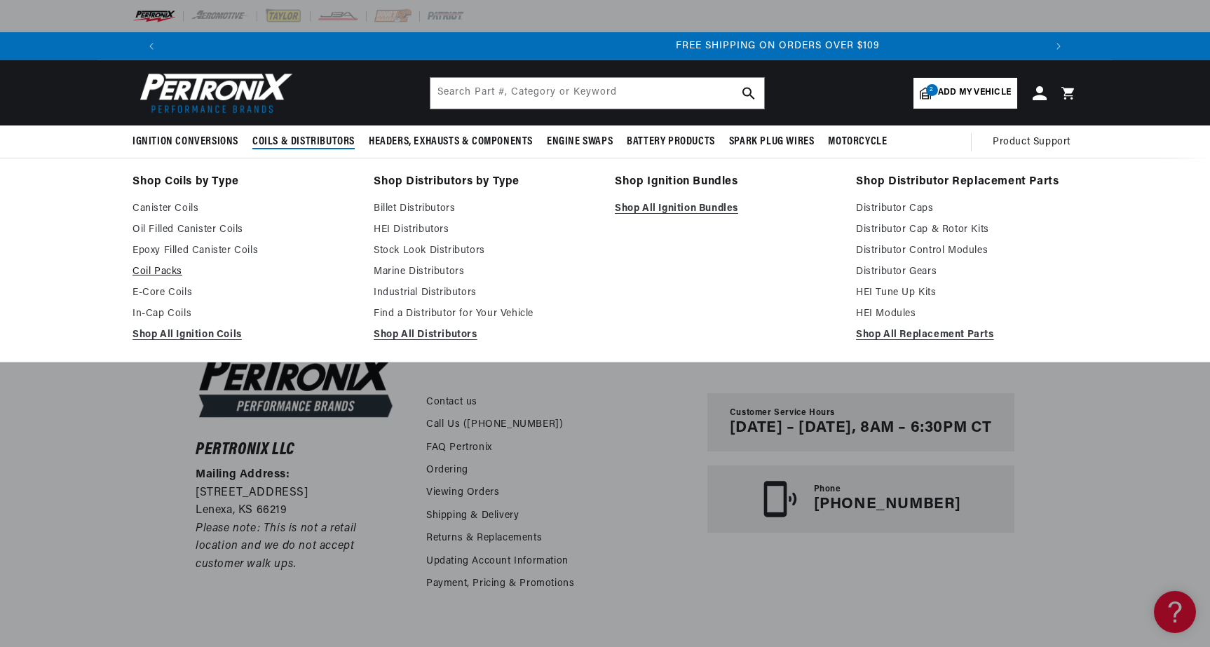
scroll to position [0, 1751]
click at [195, 340] on link "Shop All Ignition Coils" at bounding box center [243, 335] width 222 height 17
click at [195, 335] on link "Shop All Ignition Coils" at bounding box center [243, 335] width 222 height 17
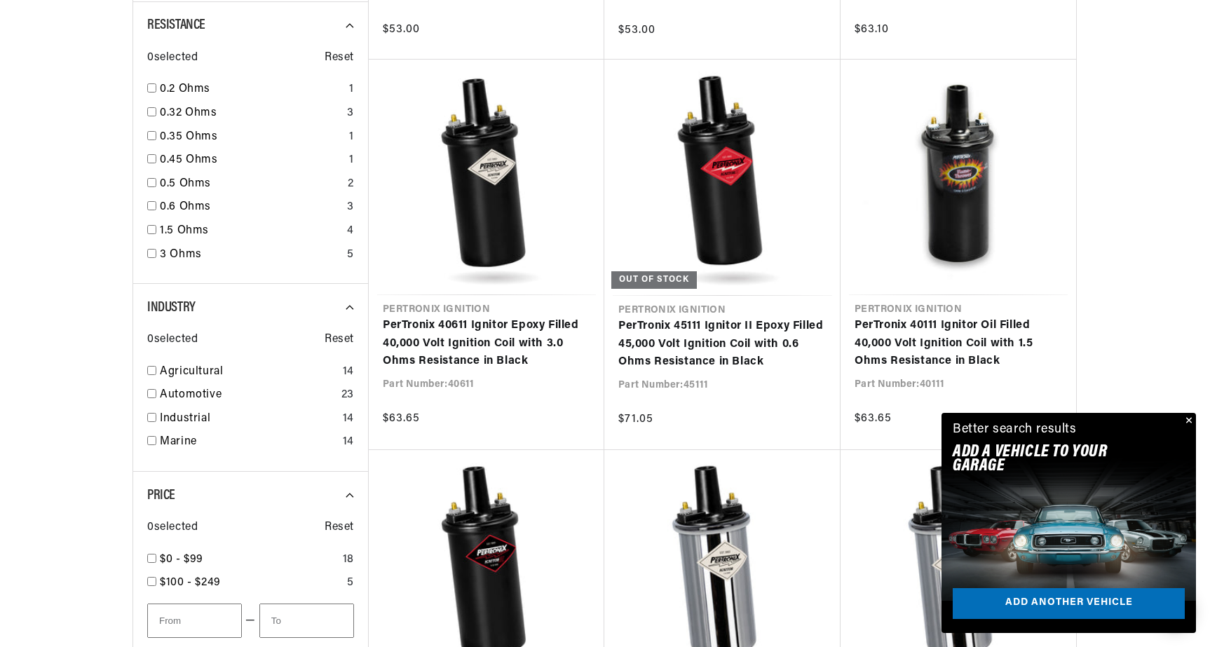
scroll to position [0, 876]
click at [1186, 420] on button "Close" at bounding box center [1187, 421] width 17 height 17
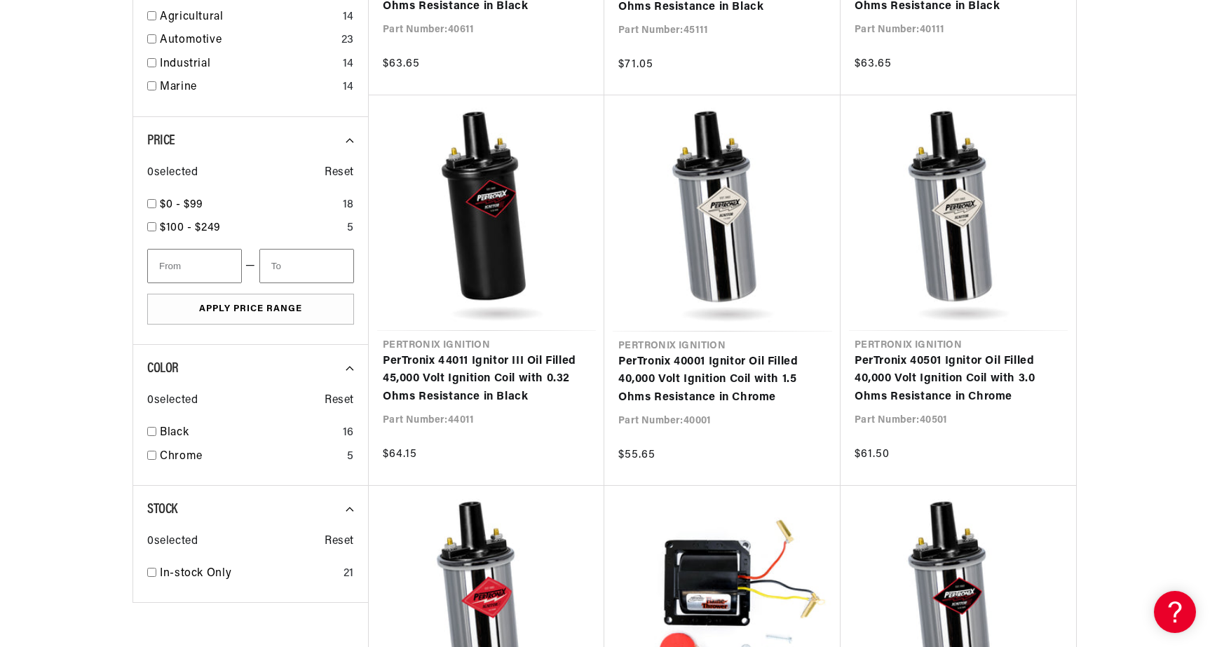
scroll to position [1334, 0]
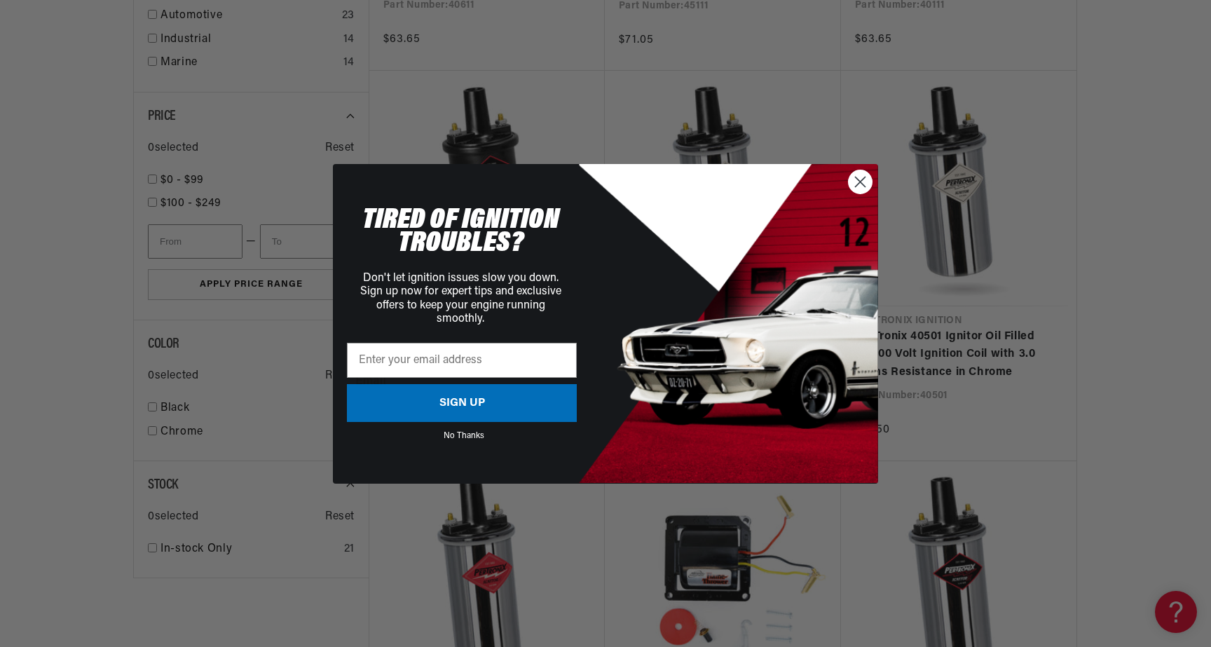
click at [866, 179] on circle "Close dialog" at bounding box center [860, 181] width 23 height 23
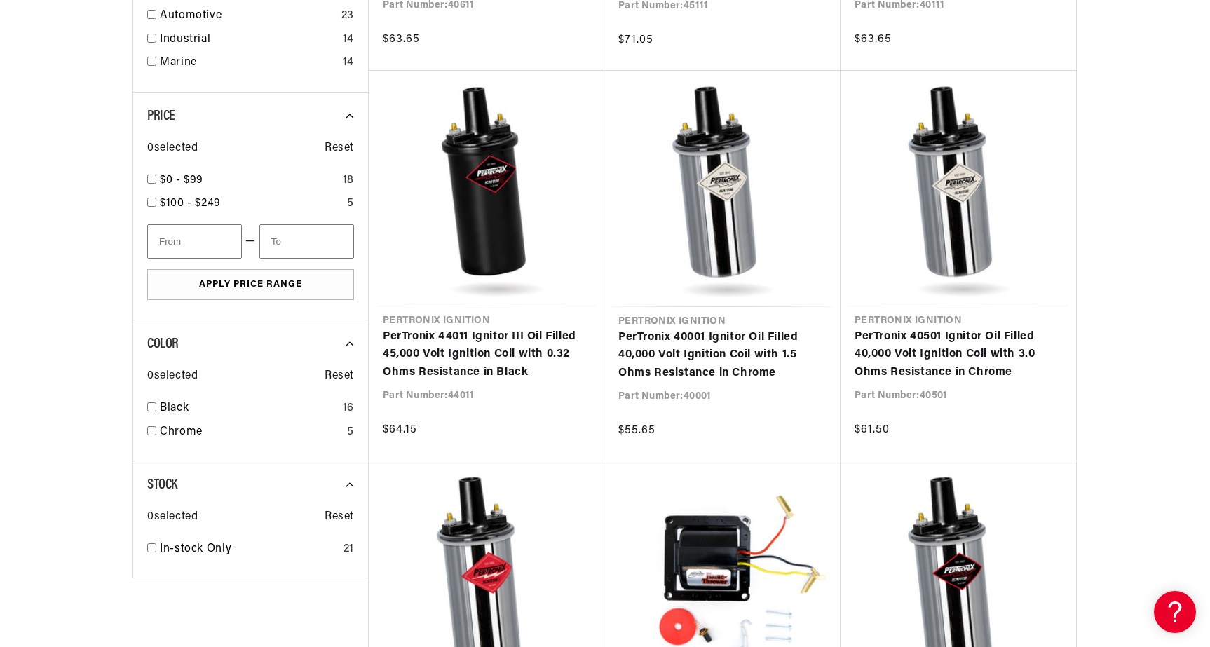
scroll to position [1506, 0]
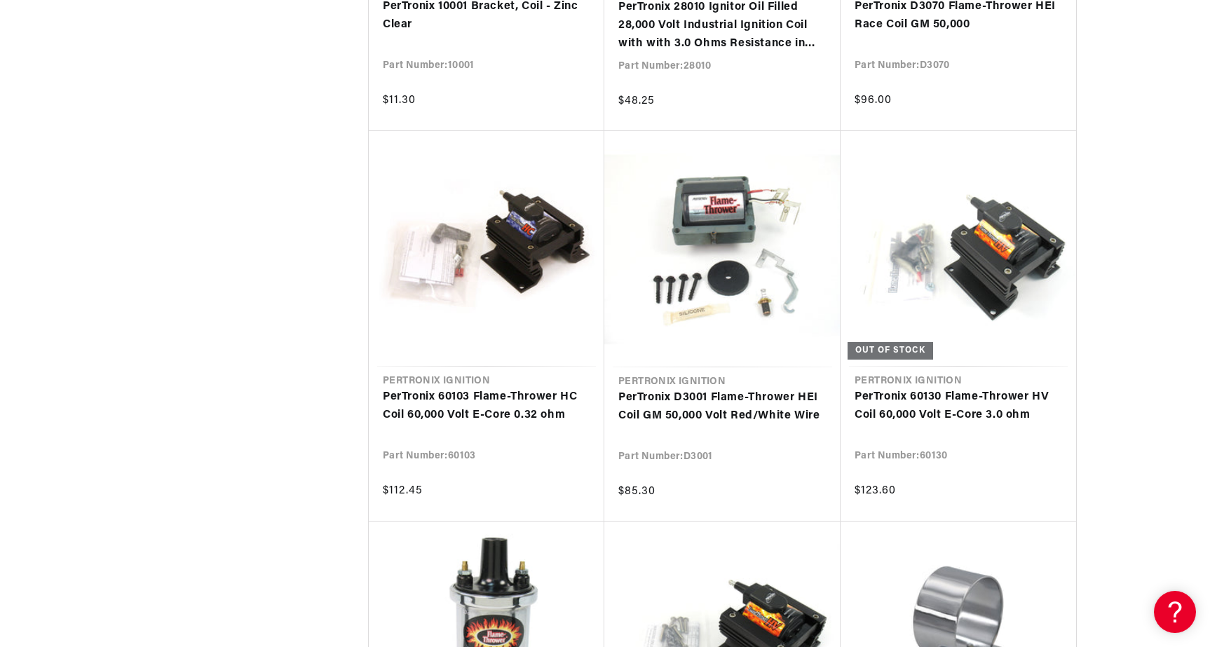
scroll to position [0, 876]
click at [995, 397] on link "PerTronix 60130 Flame-Thrower HV Coil 60,000 Volt E-Core 3.0 ohm" at bounding box center [958, 406] width 207 height 36
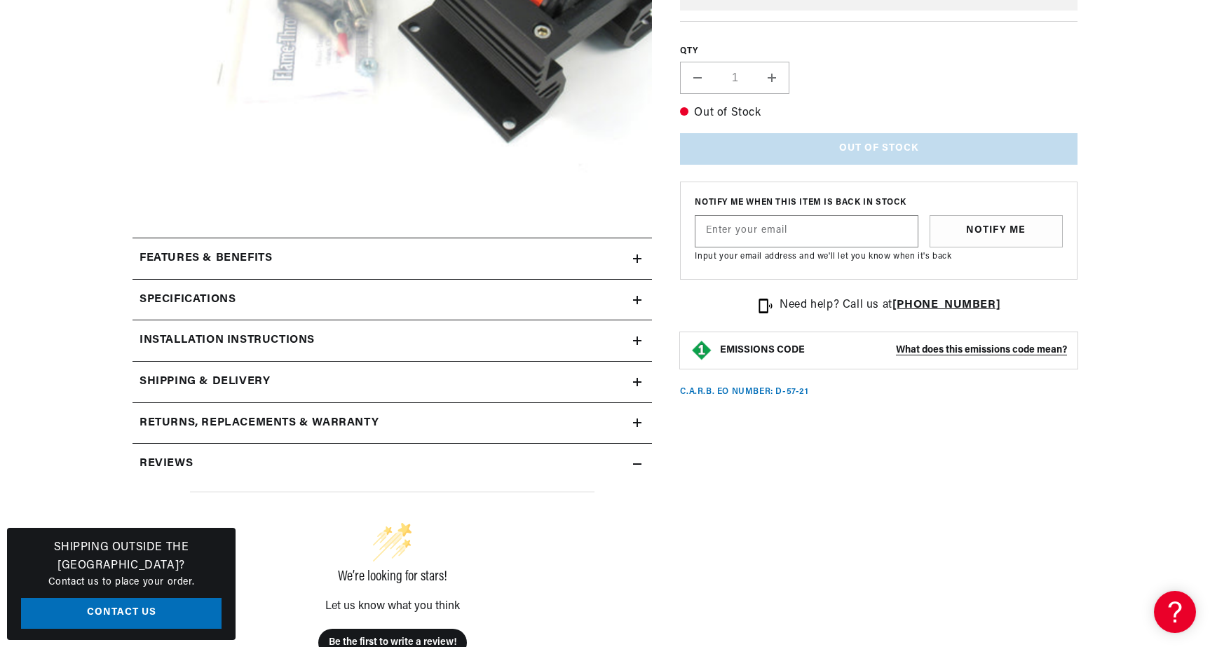
scroll to position [461, 0]
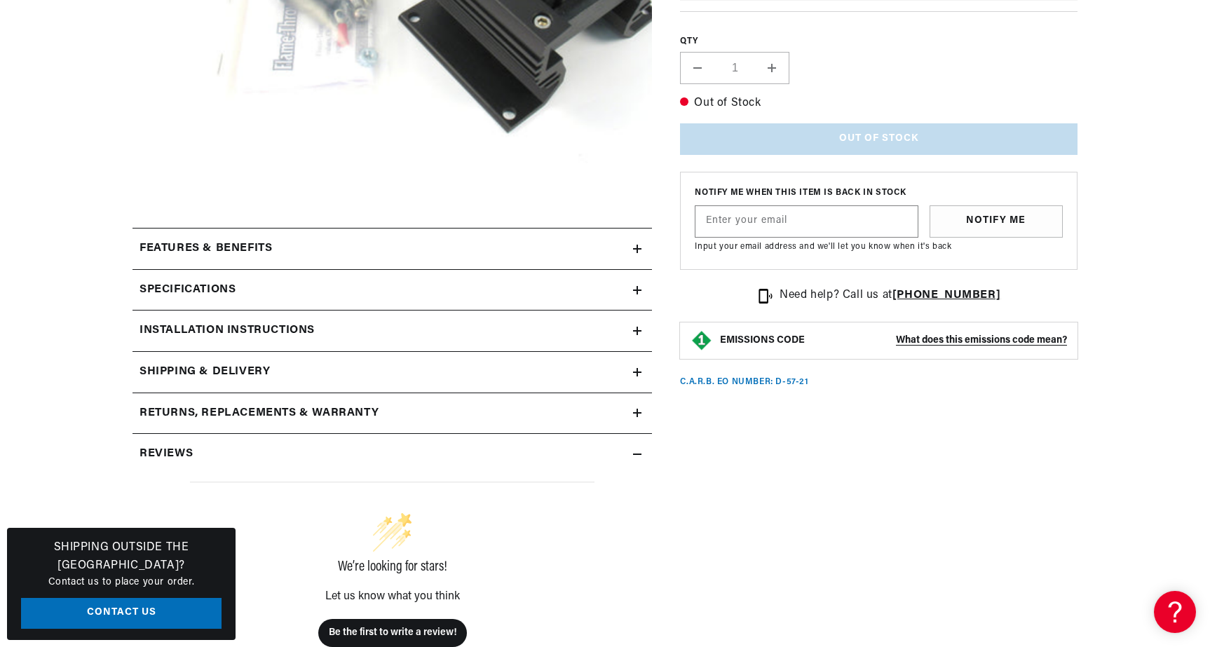
click at [640, 287] on icon at bounding box center [637, 290] width 8 height 8
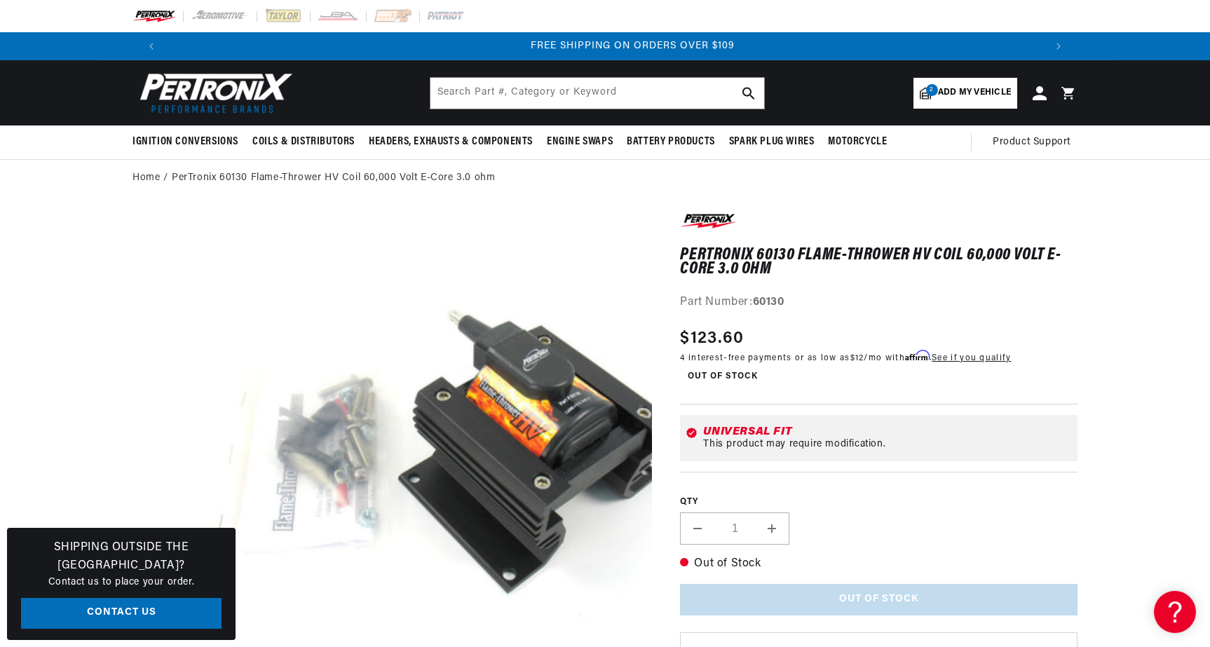
scroll to position [0, 0]
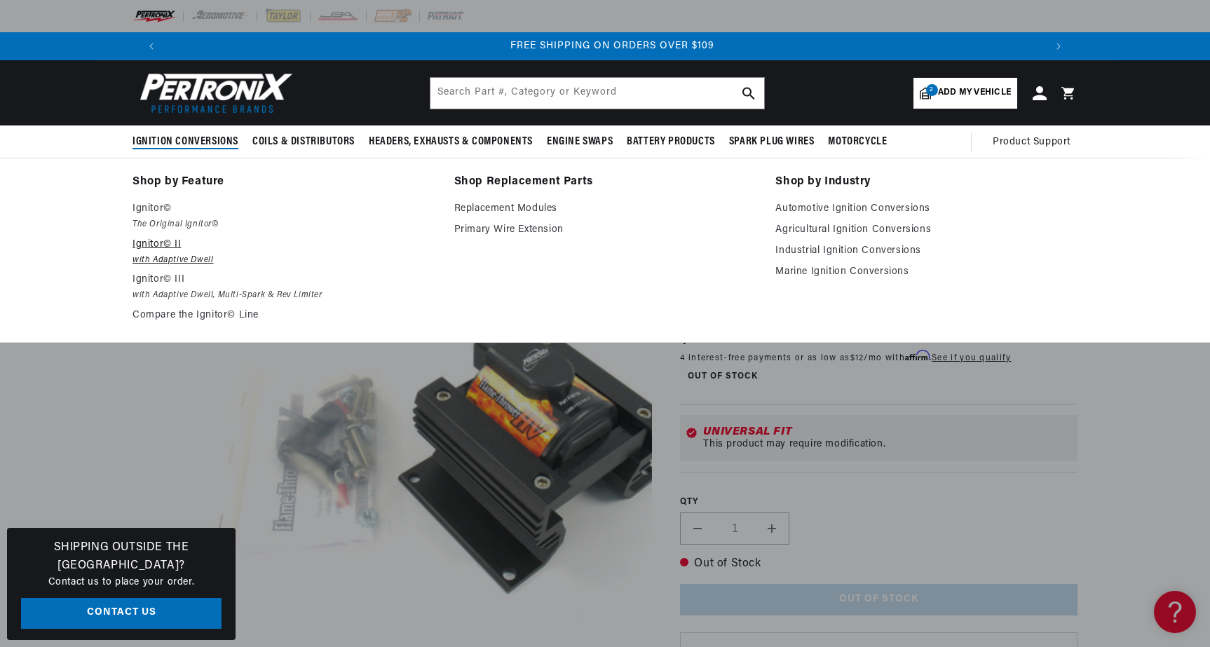
click at [165, 242] on p "Ignitor© II" at bounding box center [283, 244] width 302 height 17
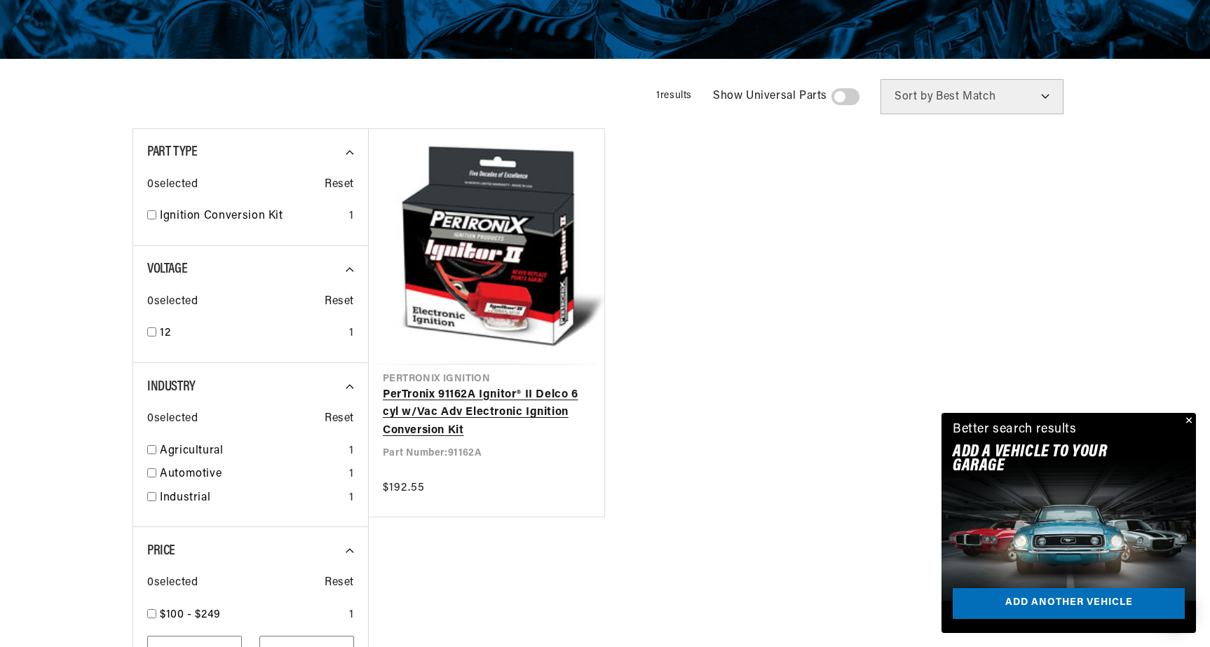
click at [528, 386] on link "PerTronix 91162A Ignitor® II Delco 6 cyl w/Vac Adv Electronic Ignition Conversi…" at bounding box center [486, 413] width 207 height 54
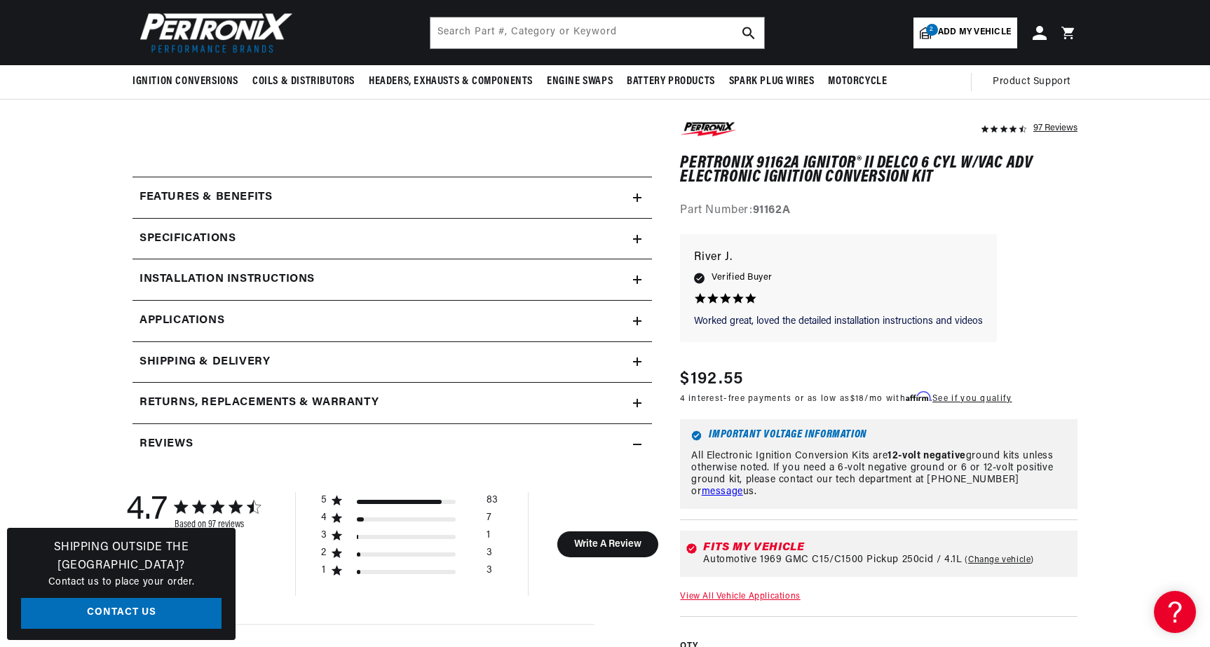
scroll to position [0, 876]
click at [644, 194] on summary "Features & Benefits" at bounding box center [391, 197] width 519 height 41
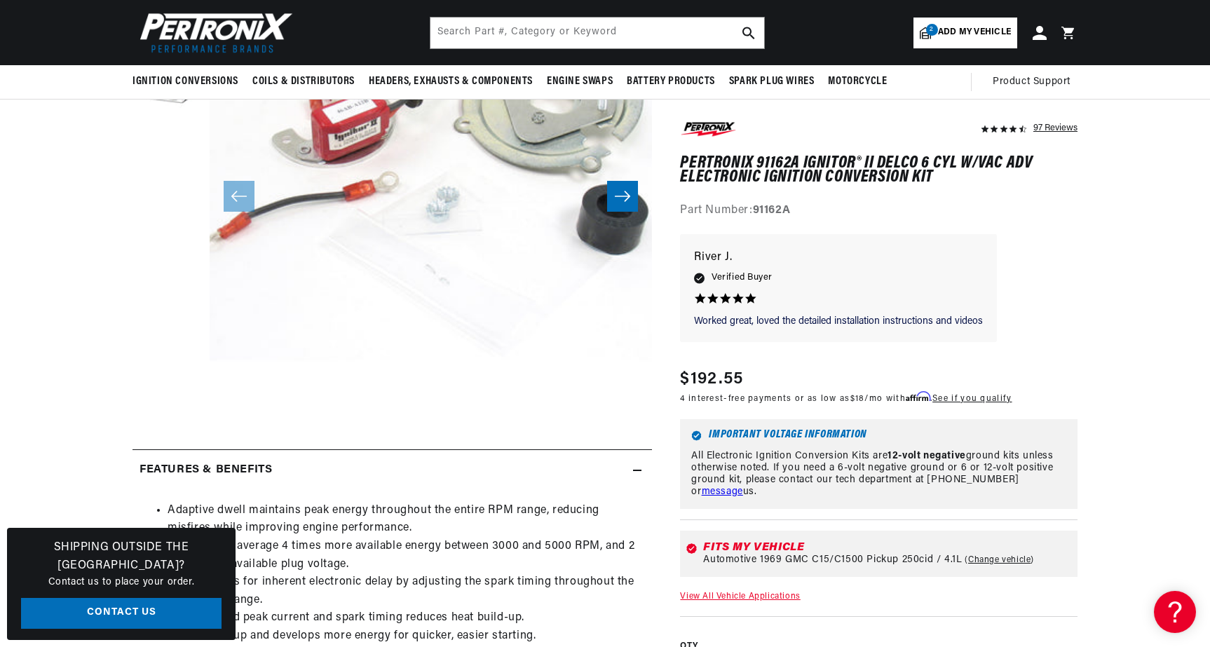
scroll to position [179, 0]
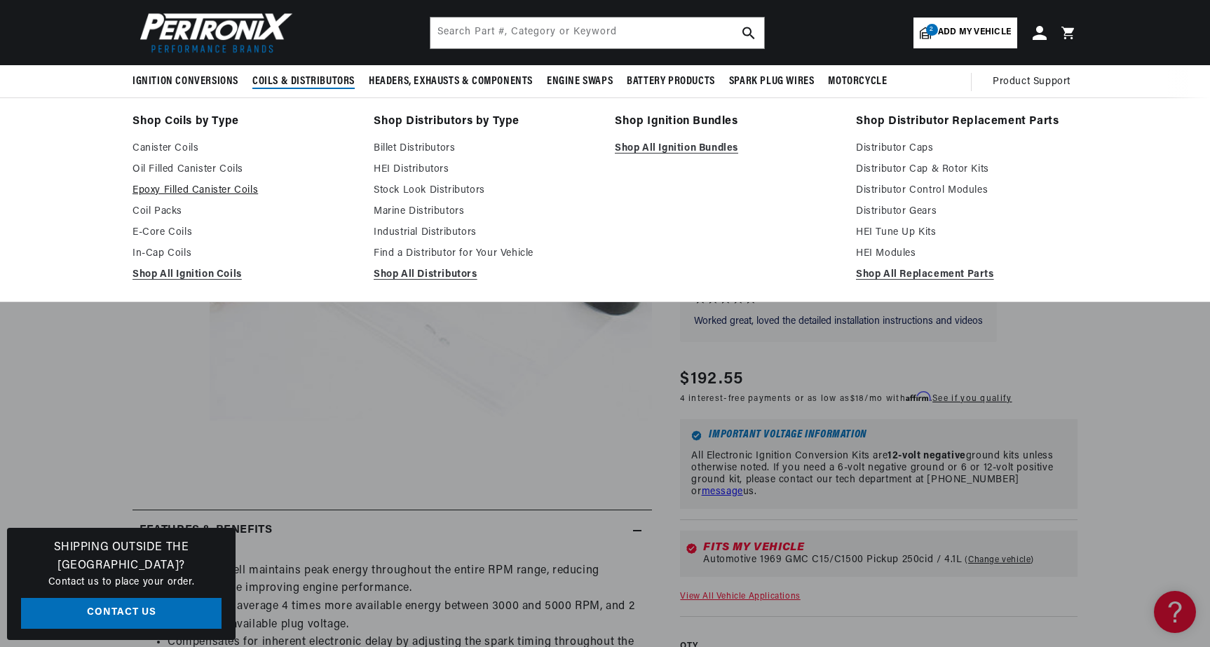
click at [213, 191] on link "Epoxy Filled Canister Coils" at bounding box center [243, 190] width 222 height 17
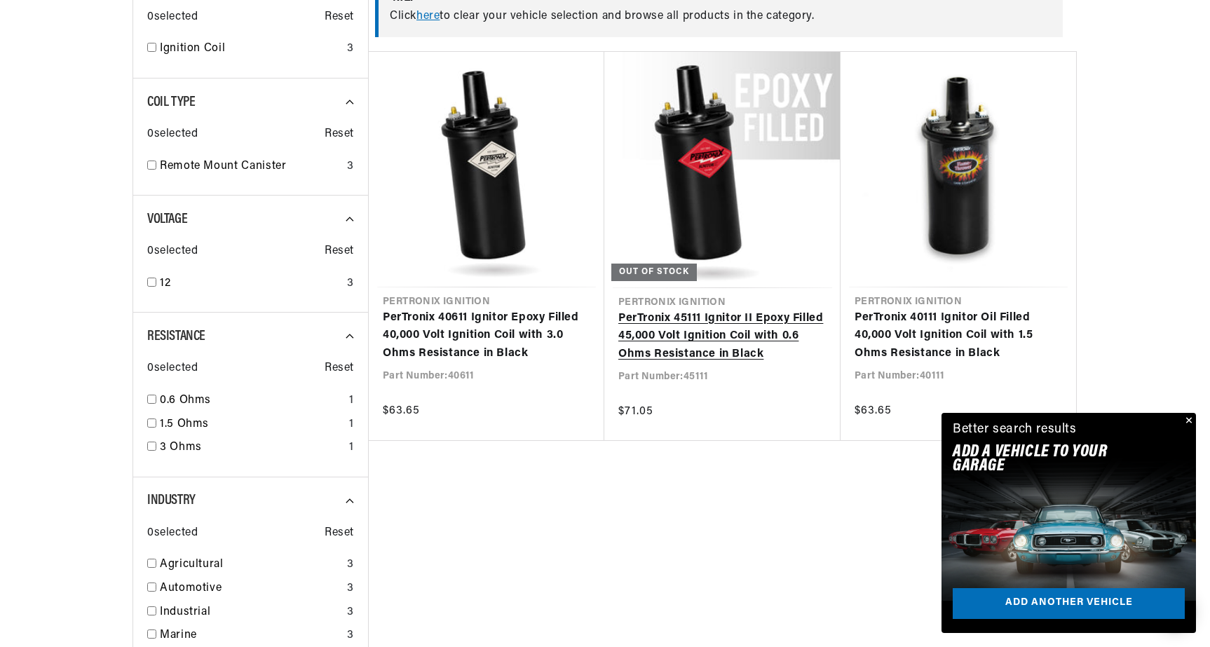
scroll to position [0, 1751]
click at [663, 320] on link "PerTronix 45111 Ignitor II Epoxy Filled 45,000 Volt Ignition Coil with 0.6 Ohms…" at bounding box center [722, 337] width 208 height 54
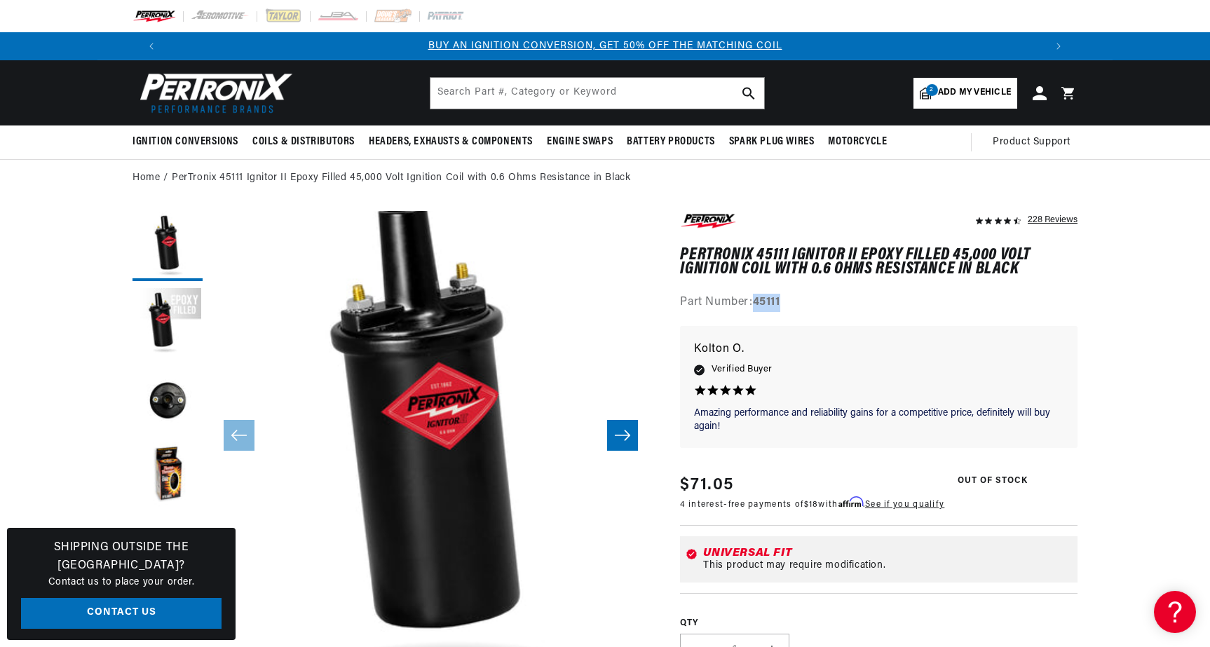
drag, startPoint x: 754, startPoint y: 296, endPoint x: 783, endPoint y: 298, distance: 29.5
click at [783, 298] on div "Part Number: 45111" at bounding box center [878, 303] width 397 height 18
copy div "45111"
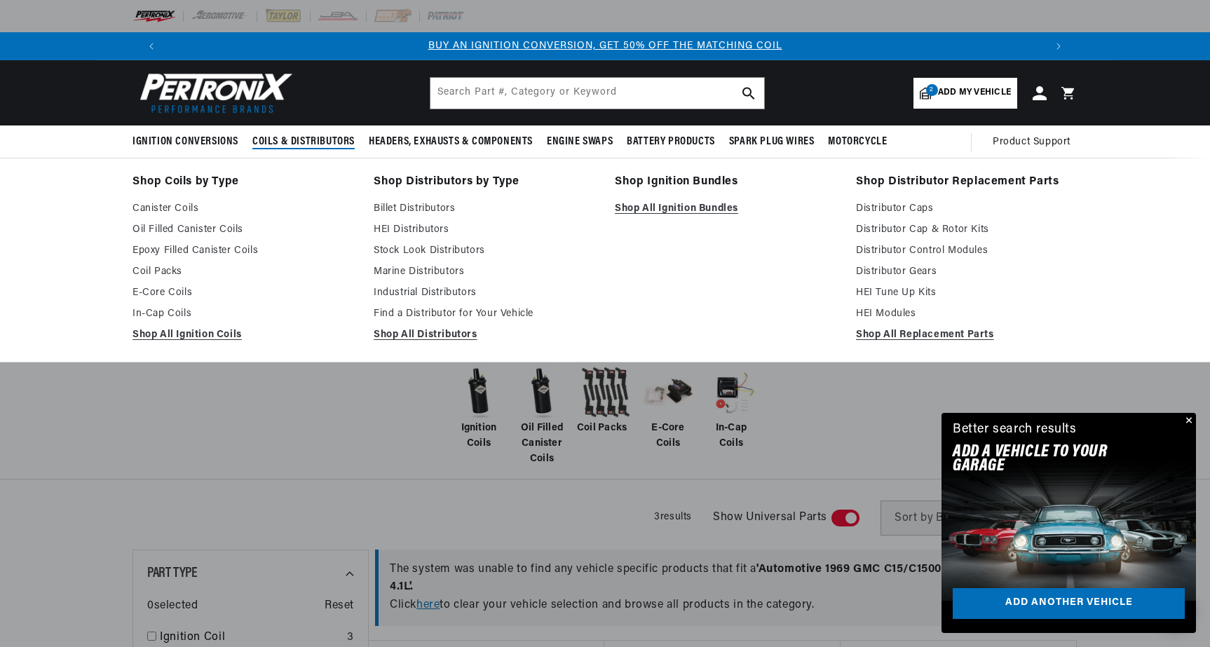
click at [289, 144] on span "Coils & Distributors" at bounding box center [303, 142] width 102 height 15
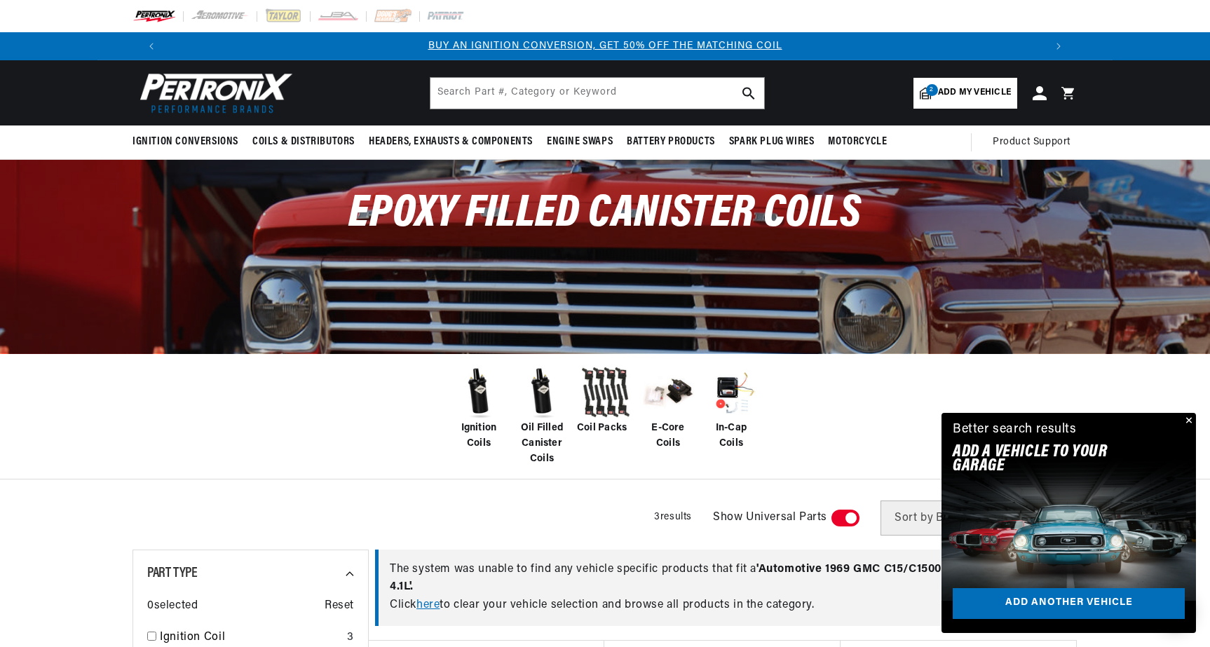
click at [545, 411] on img at bounding box center [542, 393] width 56 height 56
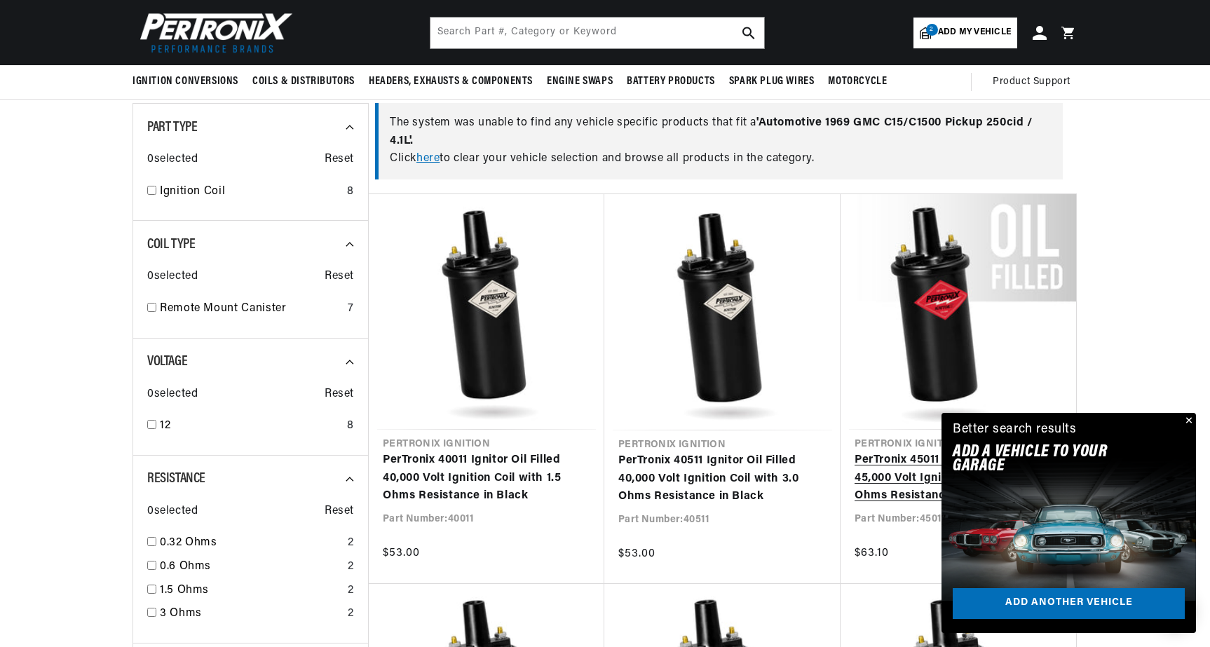
scroll to position [0, 876]
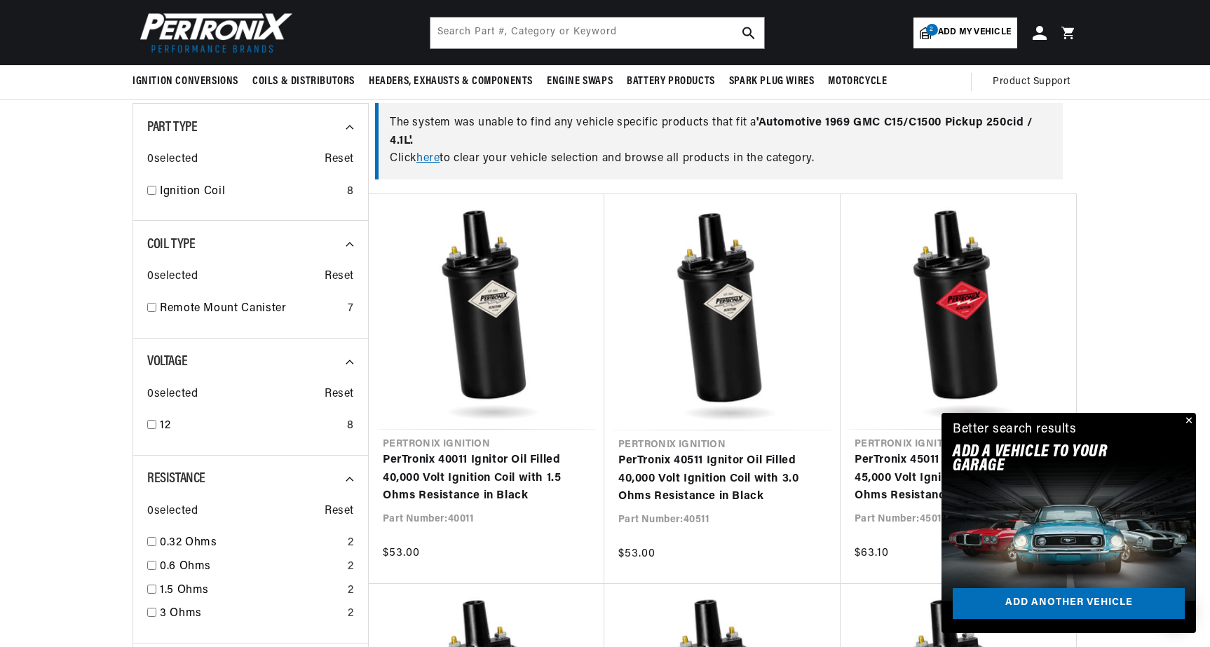
click at [1187, 419] on button "Close" at bounding box center [1187, 421] width 17 height 17
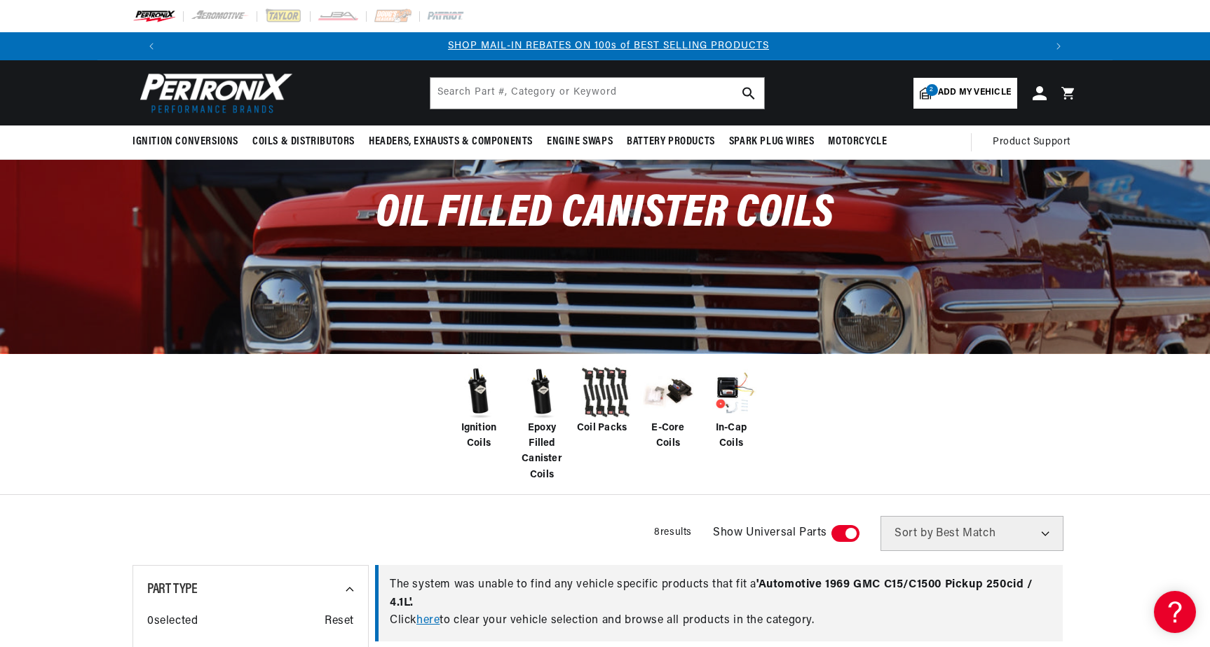
scroll to position [0, 1751]
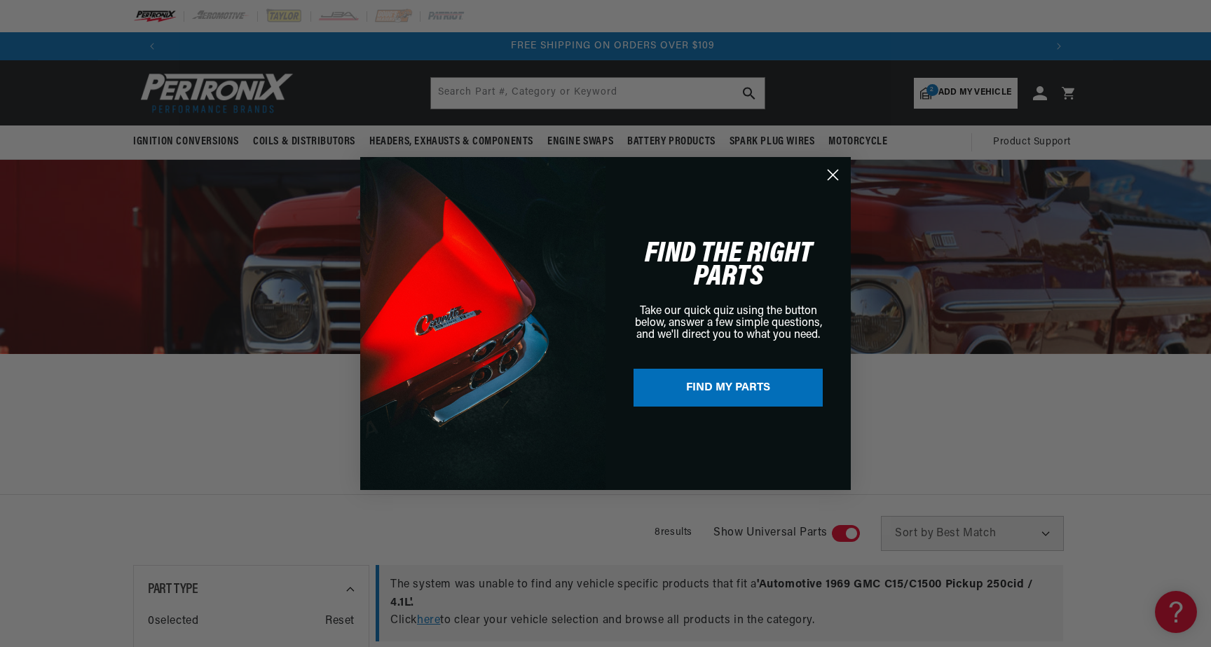
click at [836, 174] on circle "Close dialog" at bounding box center [833, 174] width 23 height 23
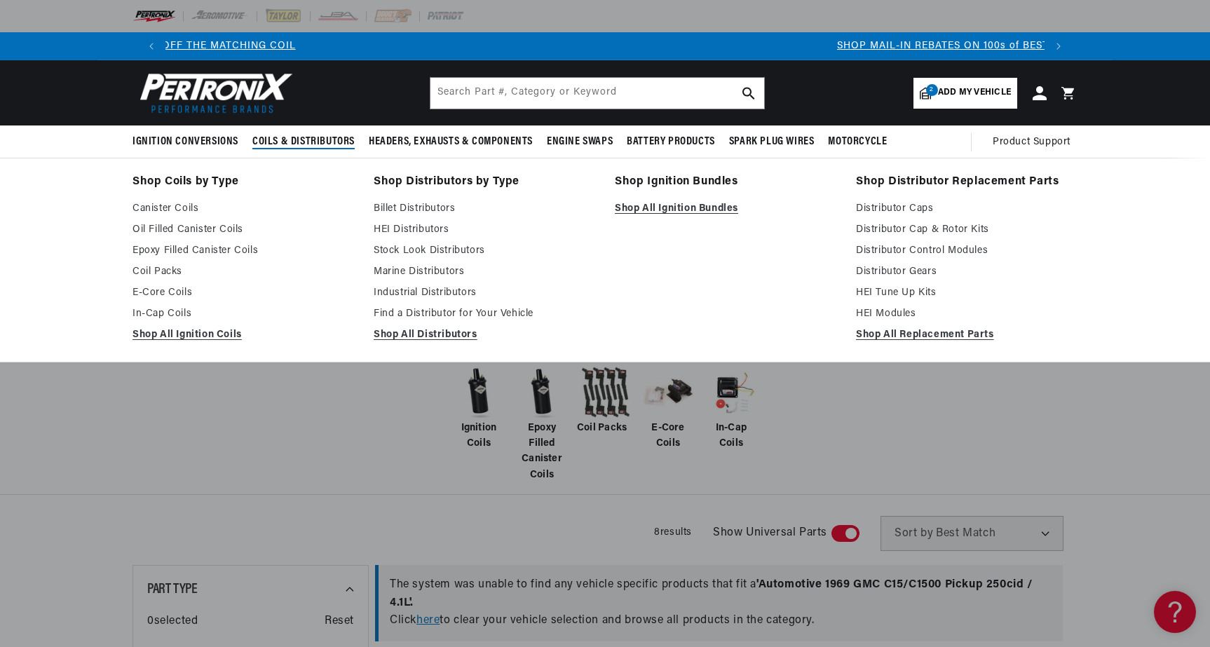
scroll to position [0, 0]
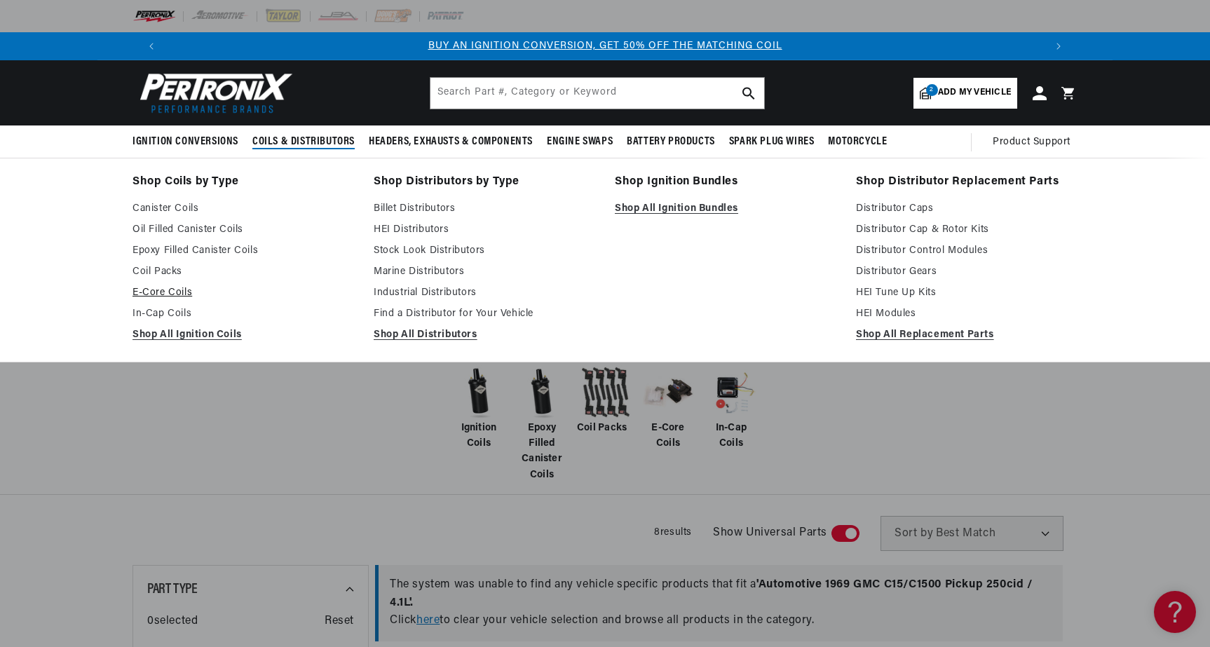
click at [171, 290] on link "E-Core Coils" at bounding box center [243, 293] width 222 height 17
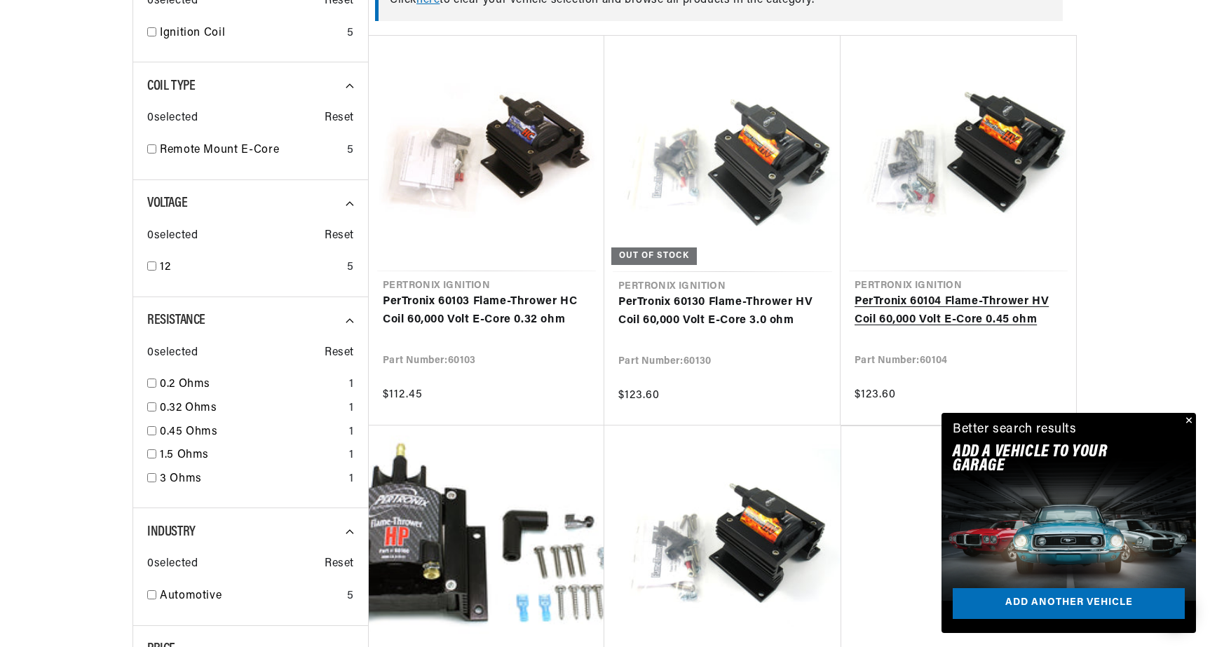
scroll to position [0, 1751]
click at [912, 325] on link "PerTronix 60104 Flame-Thrower HV Coil 60,000 Volt E-Core 0.45 ohm" at bounding box center [958, 311] width 207 height 36
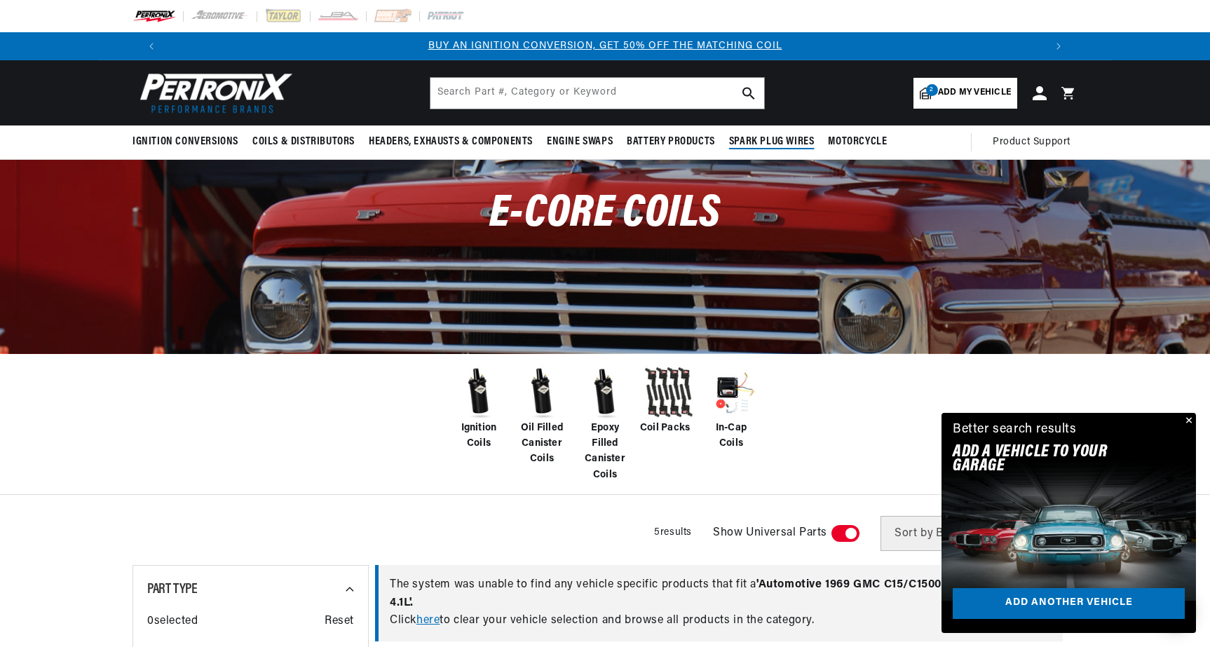
scroll to position [0, 876]
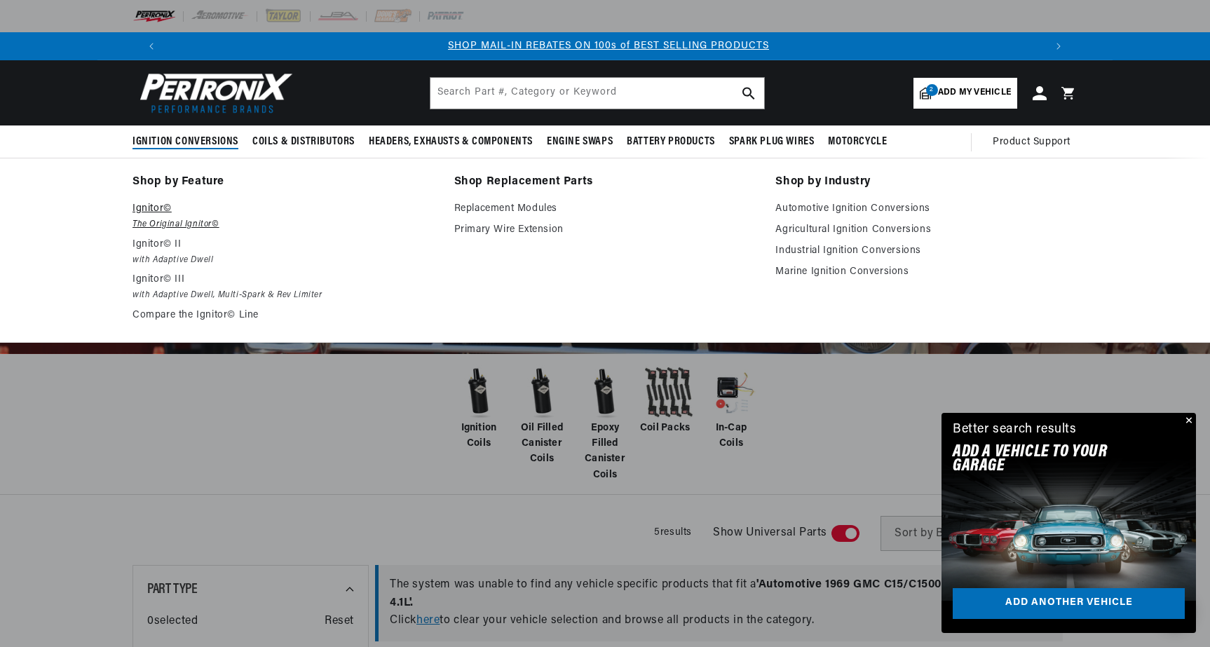
click at [154, 210] on p "Ignitor©" at bounding box center [283, 208] width 302 height 17
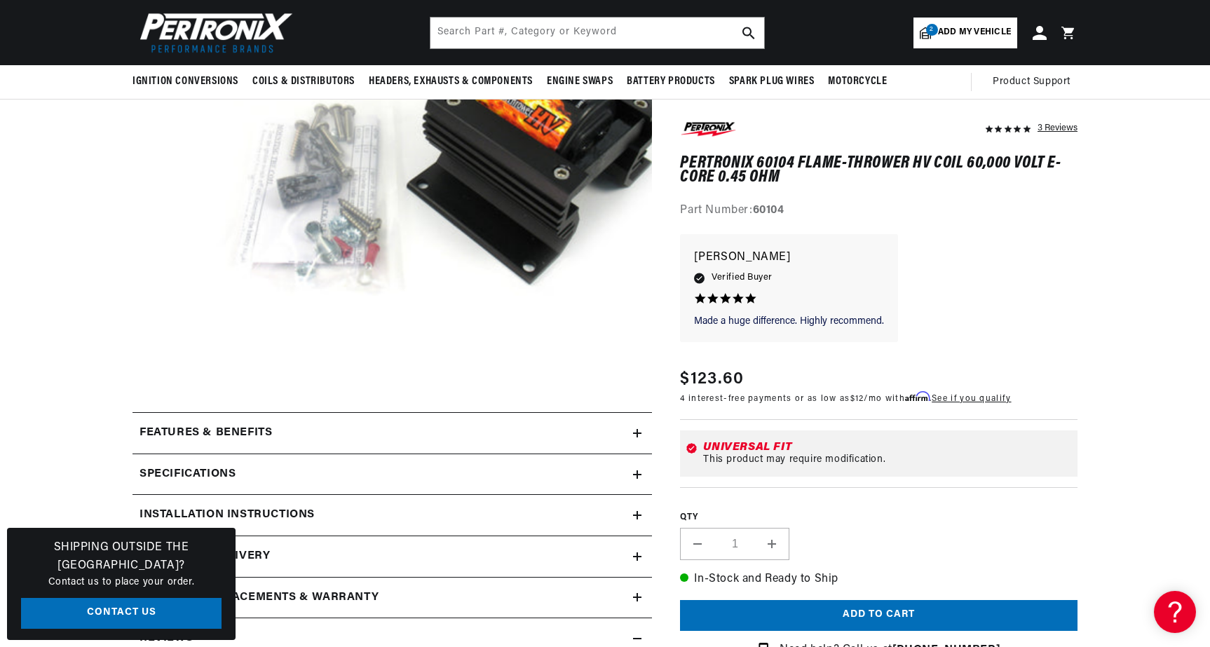
scroll to position [263, 0]
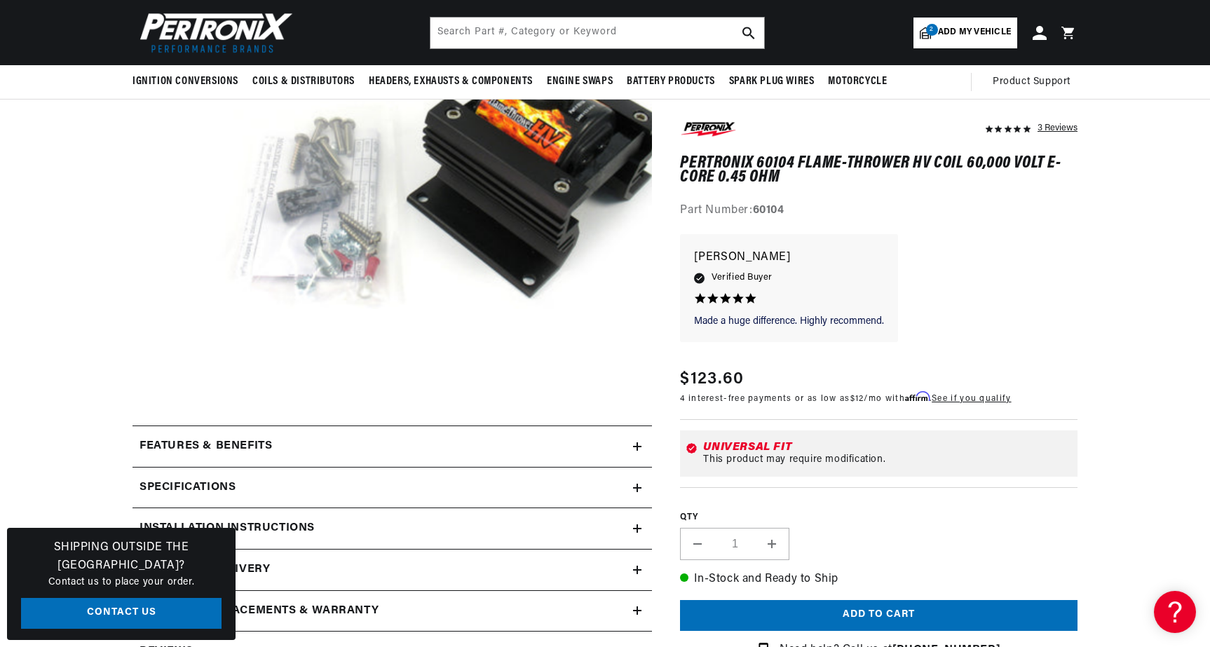
click at [637, 484] on icon at bounding box center [637, 488] width 0 height 8
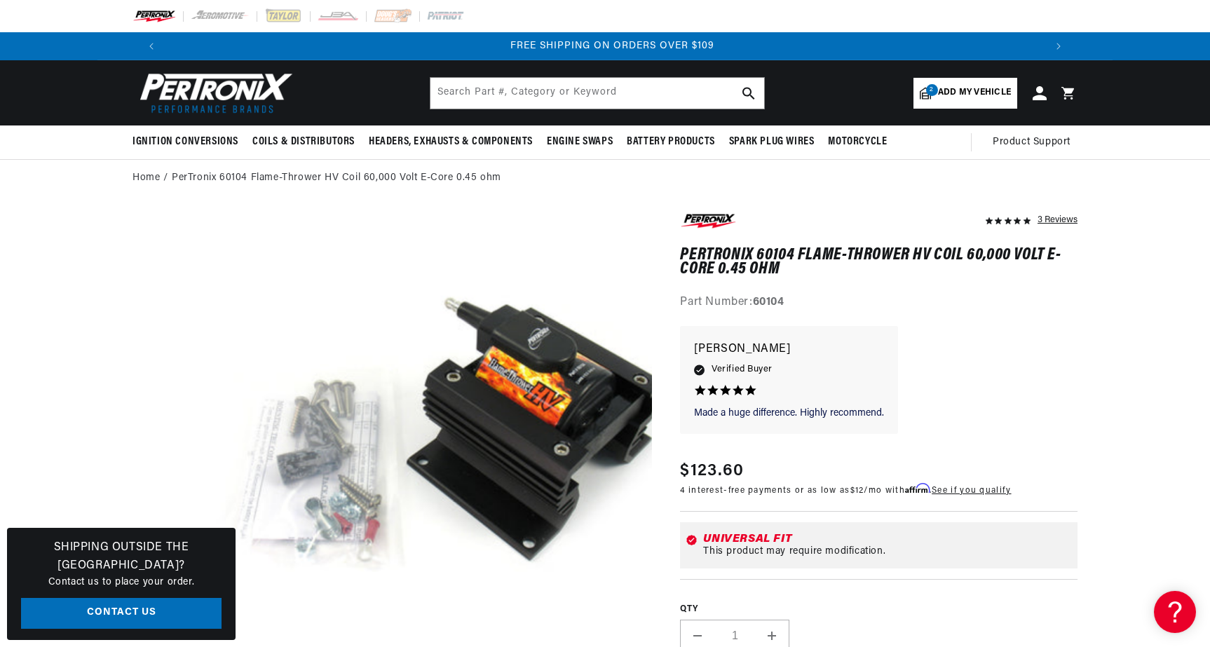
scroll to position [0, 0]
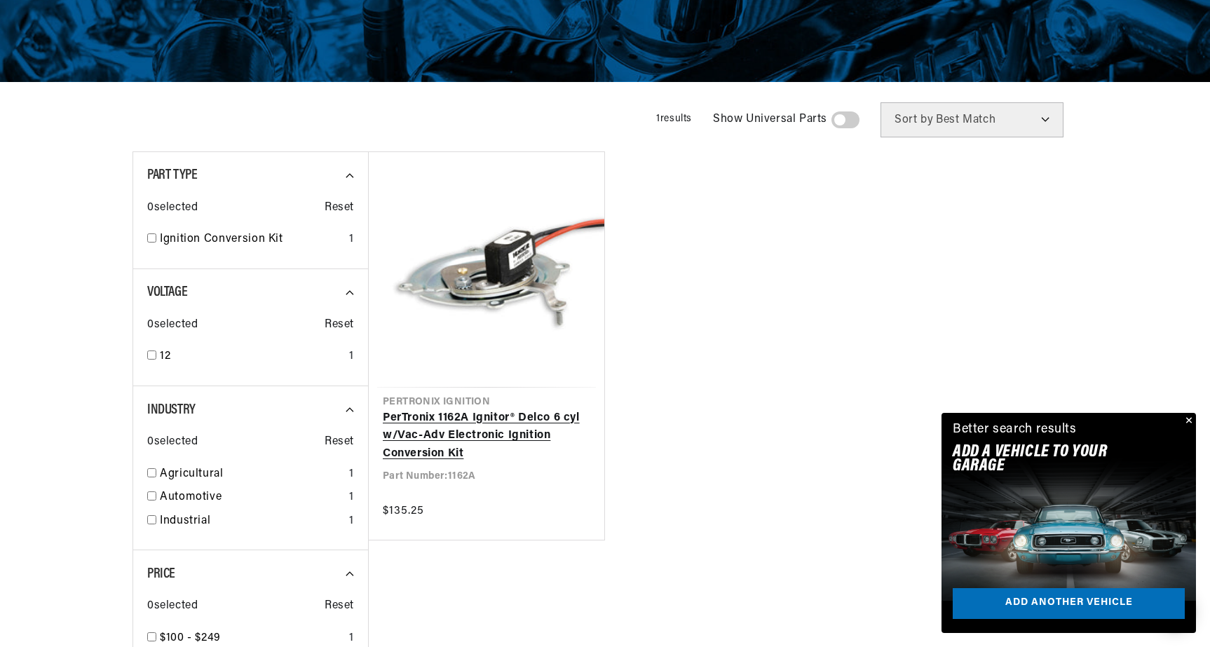
scroll to position [0, 876]
click at [468, 420] on link "PerTronix 1162A Ignitor® Delco 6 cyl w/Vac-Adv Electronic Ignition Conversion K…" at bounding box center [486, 436] width 207 height 54
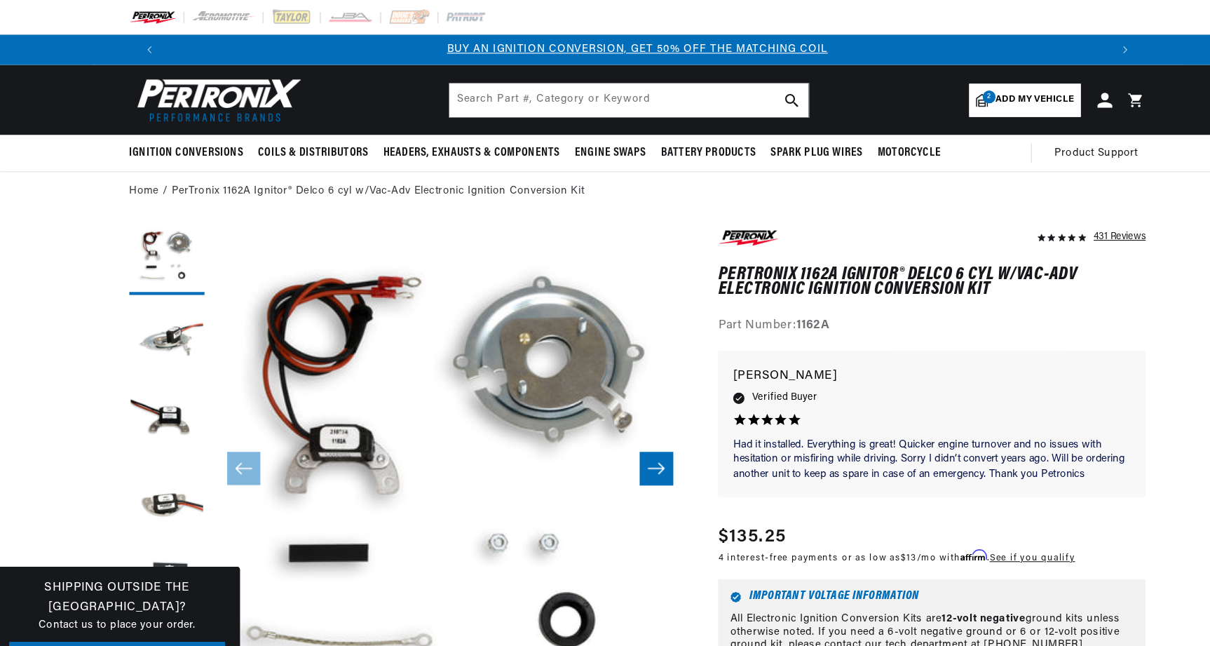
scroll to position [0, 876]
